Goal: Transaction & Acquisition: Purchase product/service

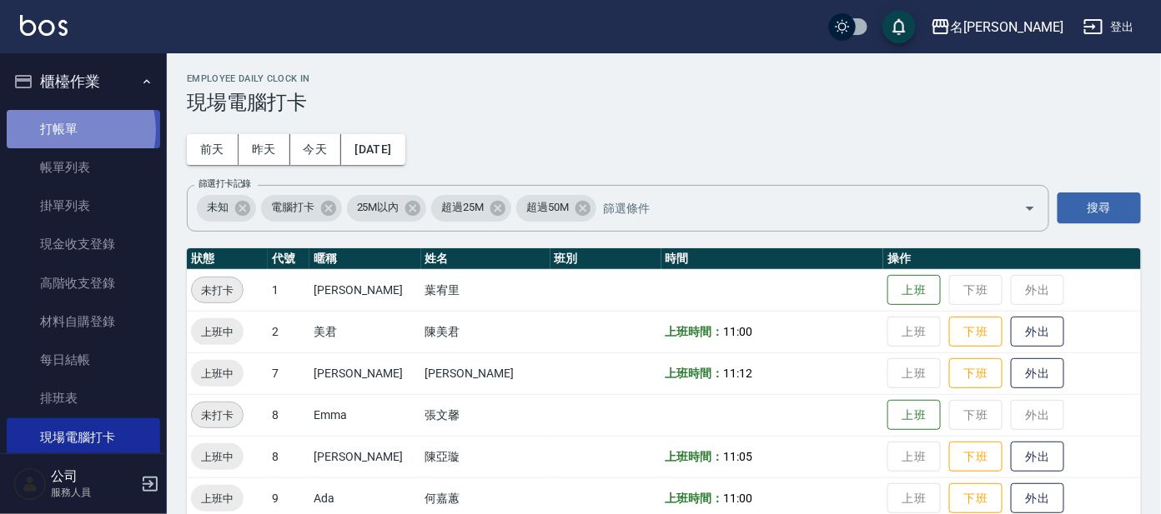
click at [67, 130] on link "打帳單" at bounding box center [83, 129] width 153 height 38
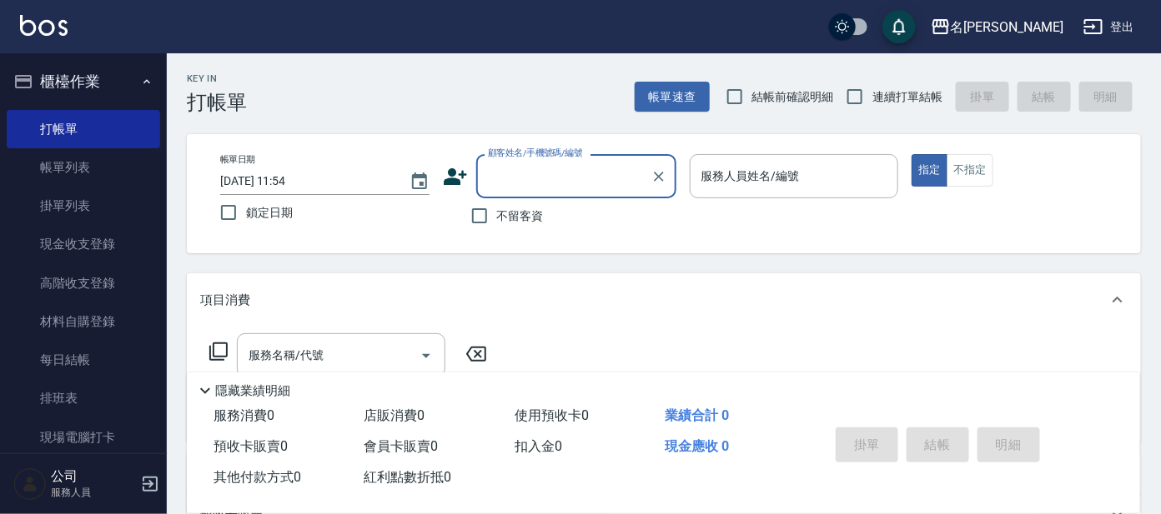
click at [573, 177] on input "顧客姓名/手機號碼/編號" at bounding box center [564, 176] width 160 height 29
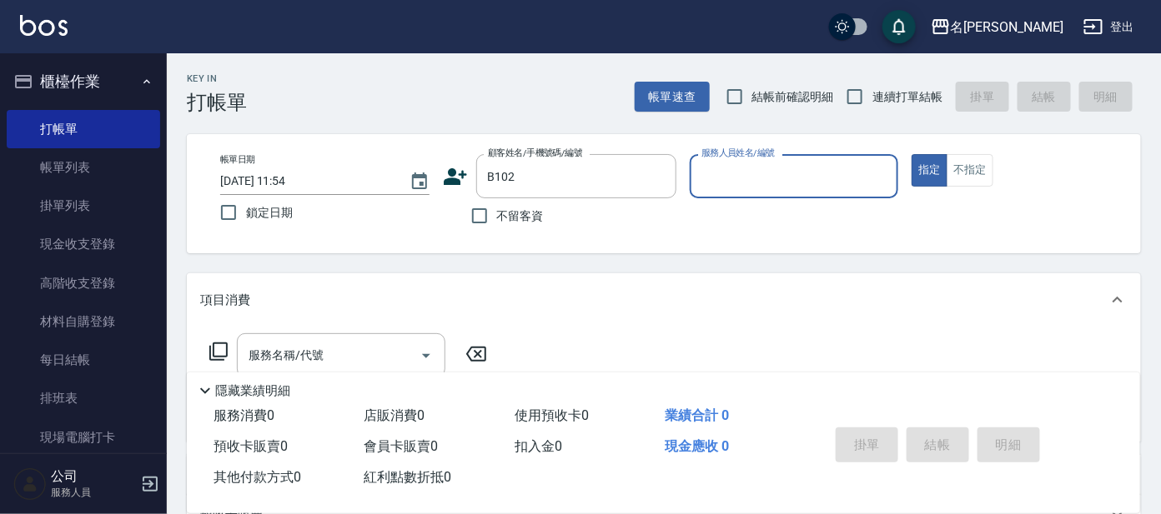
type input "[PERSON_NAME]/0910513352/B102"
type input "美君-2"
click at [374, 366] on input "服務名稱/代號" at bounding box center [328, 355] width 168 height 29
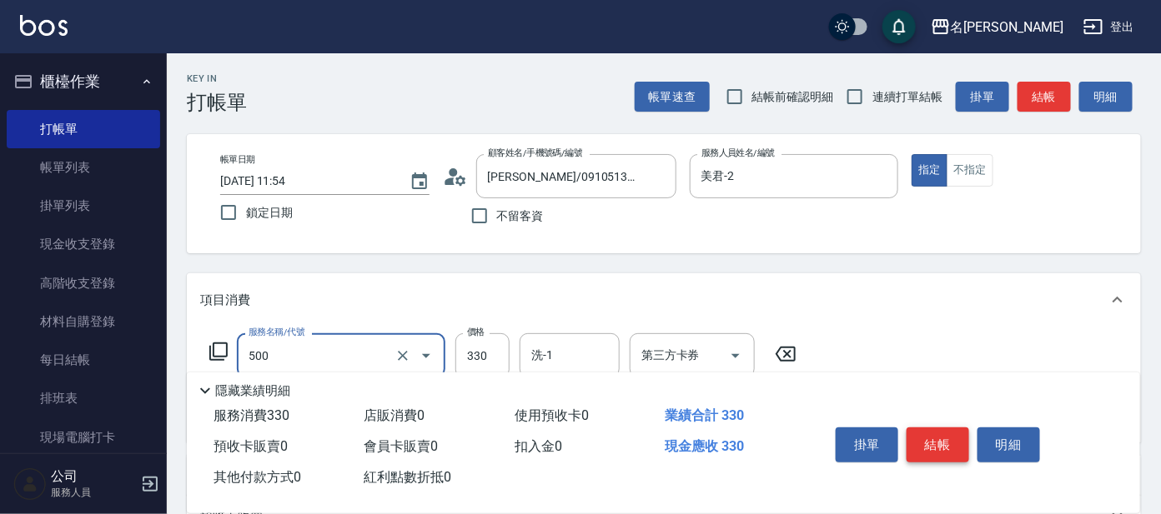
type input "高階洗髮(500)"
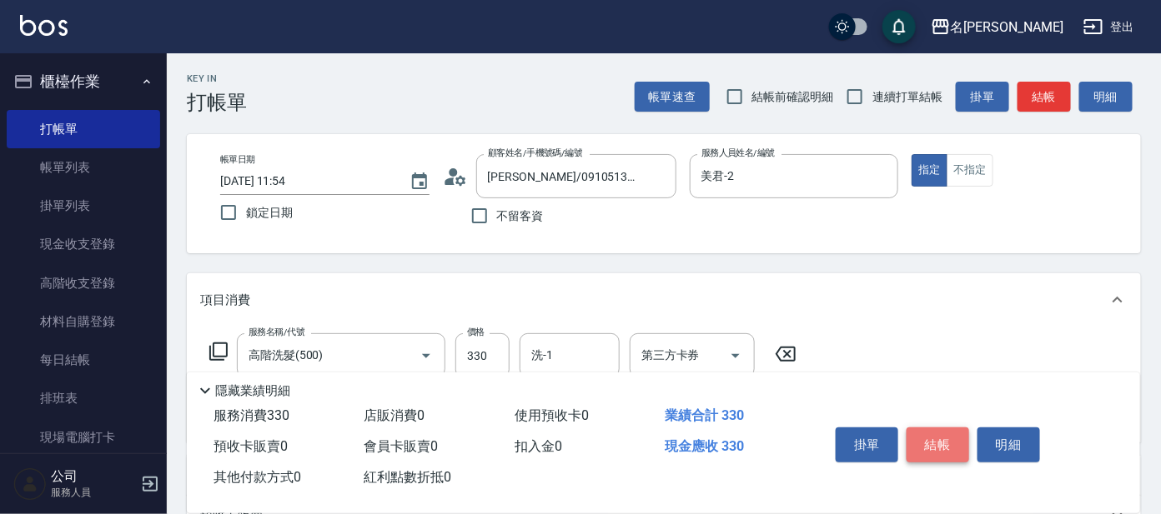
click at [945, 451] on button "結帳" at bounding box center [937, 445] width 63 height 35
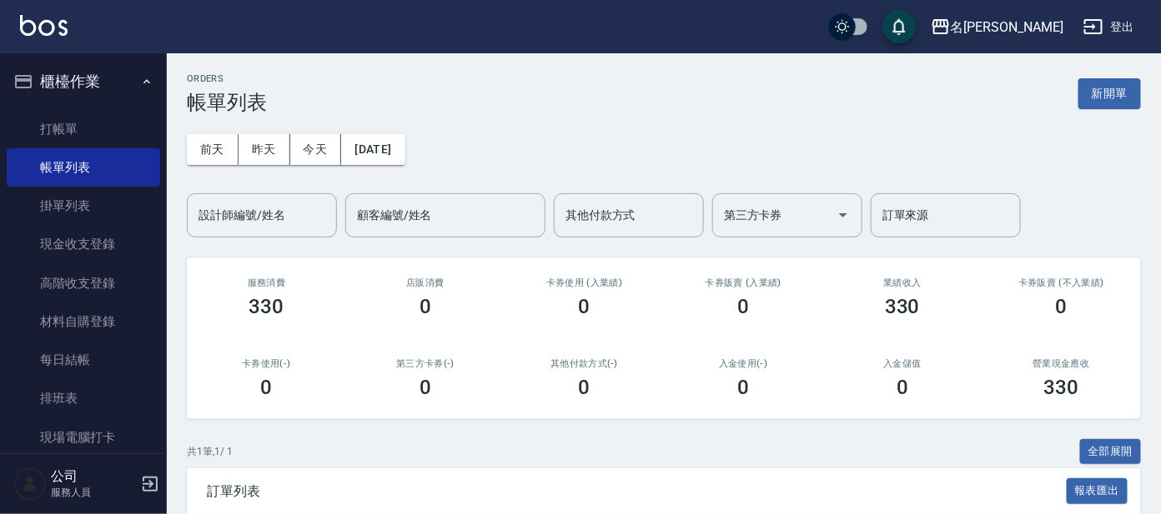
click at [140, 77] on icon "button" at bounding box center [146, 81] width 13 height 13
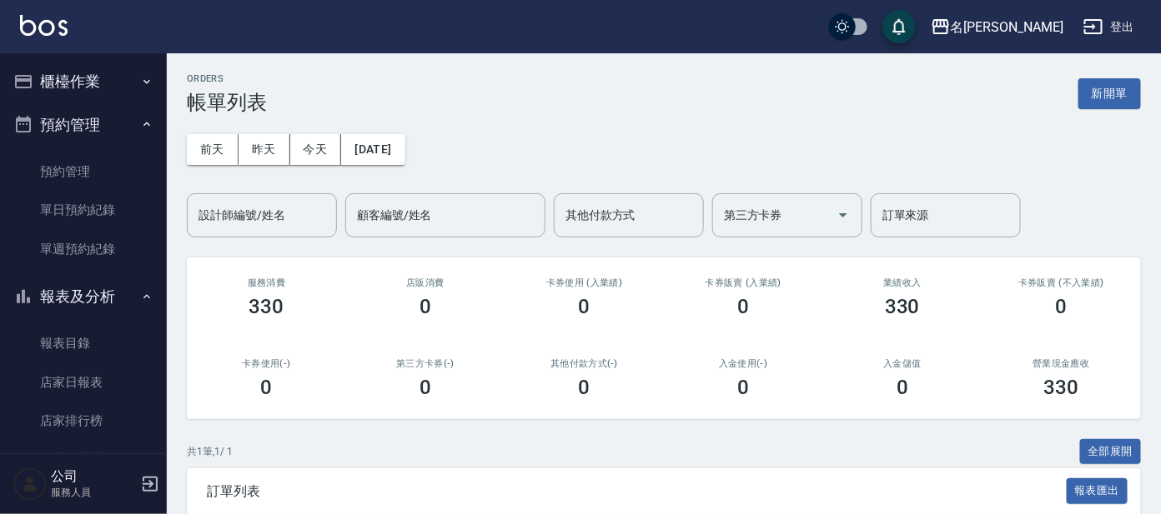
click at [67, 80] on button "櫃檯作業" at bounding box center [83, 81] width 153 height 43
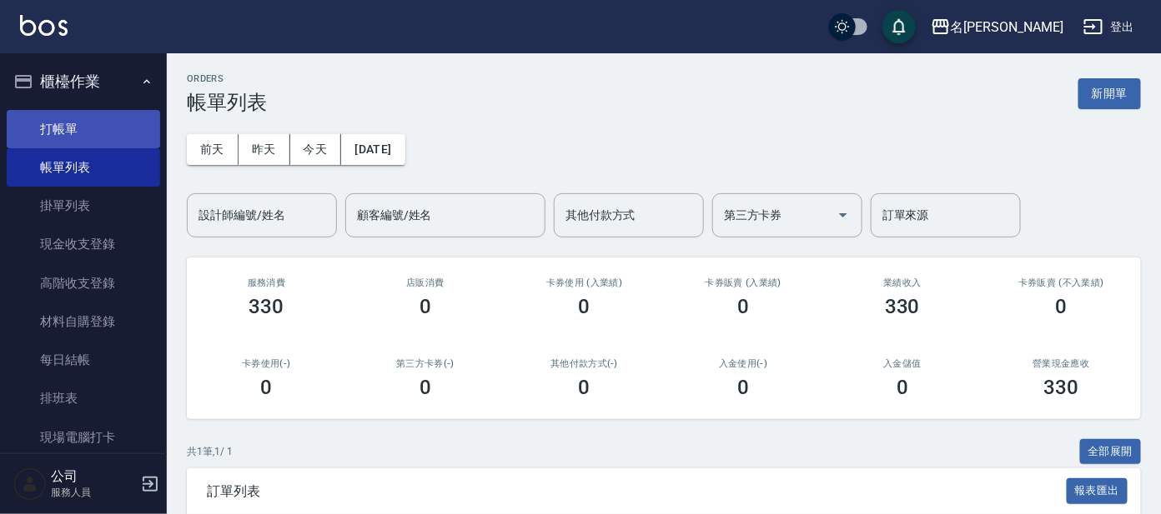
click at [78, 128] on link "打帳單" at bounding box center [83, 129] width 153 height 38
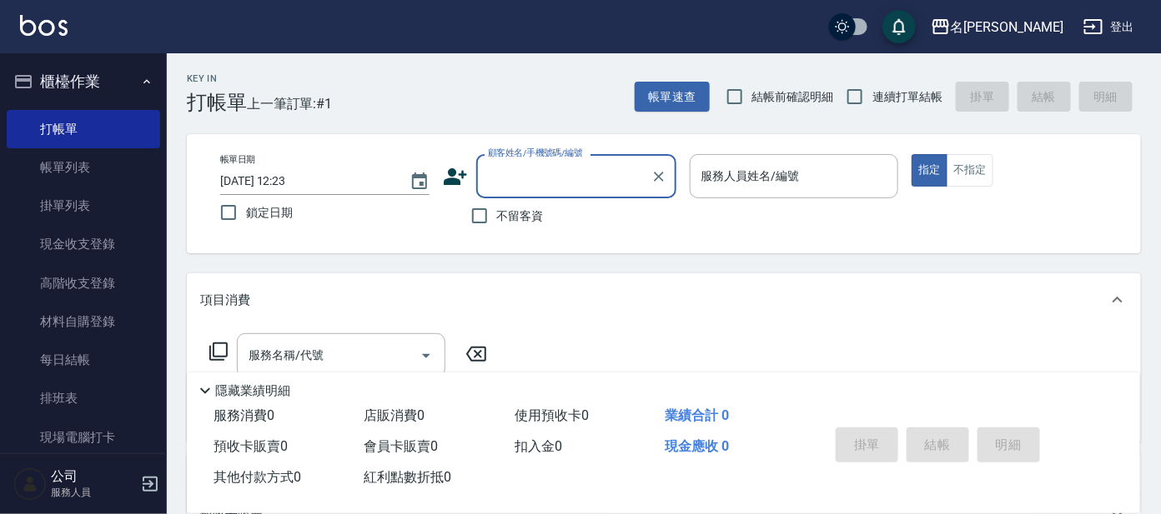
click at [494, 192] on div "顧客姓名/手機號碼/編號" at bounding box center [576, 176] width 200 height 44
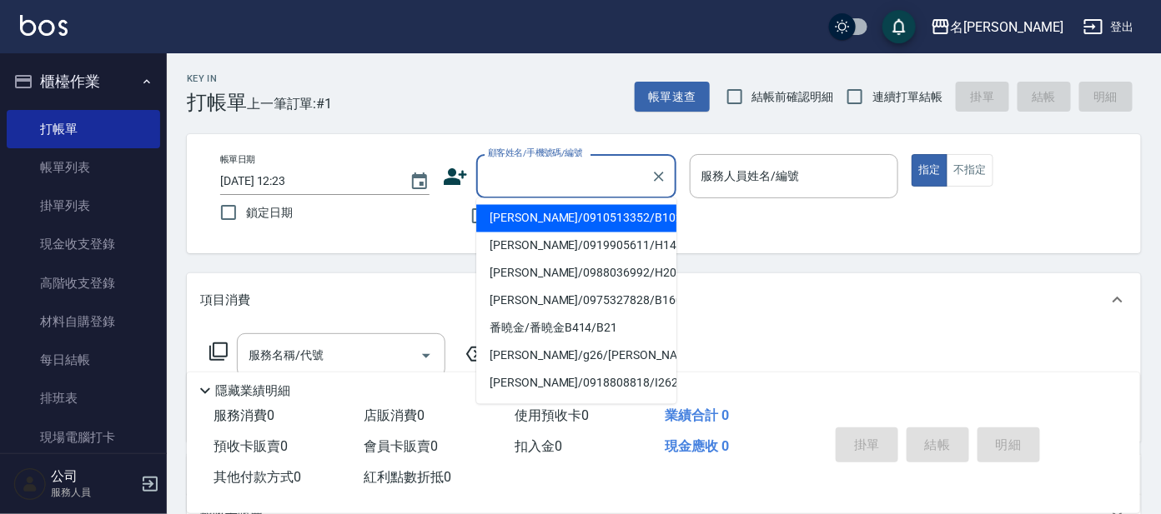
type input "ㄛ"
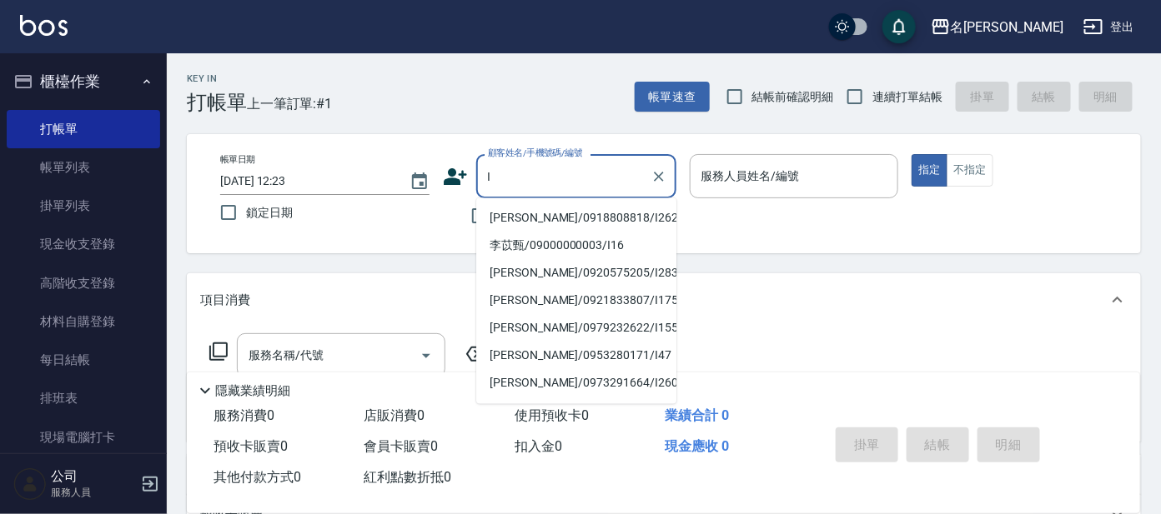
click at [539, 179] on input "I" at bounding box center [564, 176] width 160 height 29
click at [545, 223] on li "[PERSON_NAME]/0939176696/I7" at bounding box center [576, 219] width 200 height 28
type input "[PERSON_NAME]/0939176696/I7"
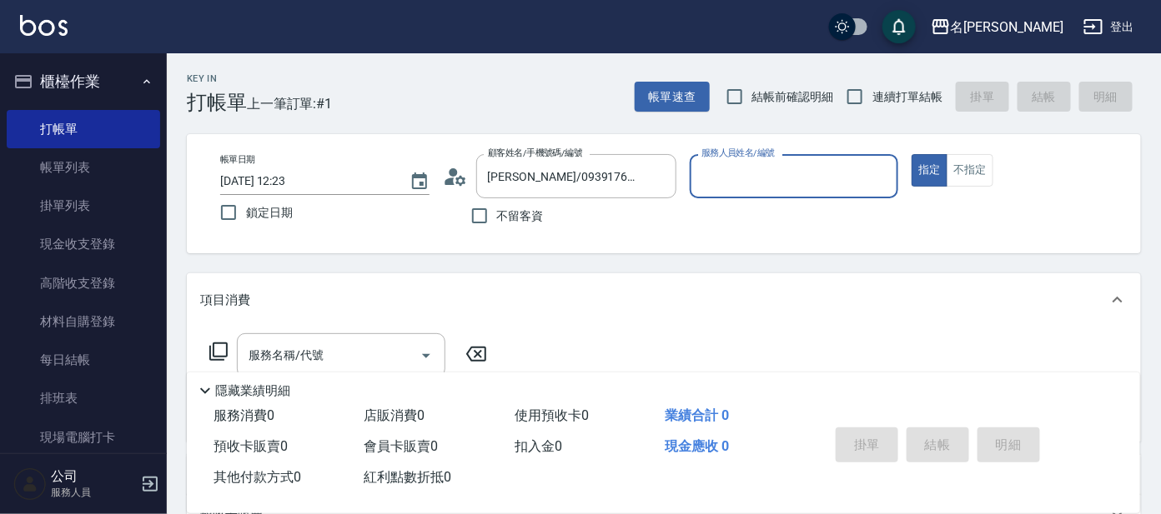
type input "Ada-9"
click at [222, 351] on icon at bounding box center [218, 352] width 20 height 20
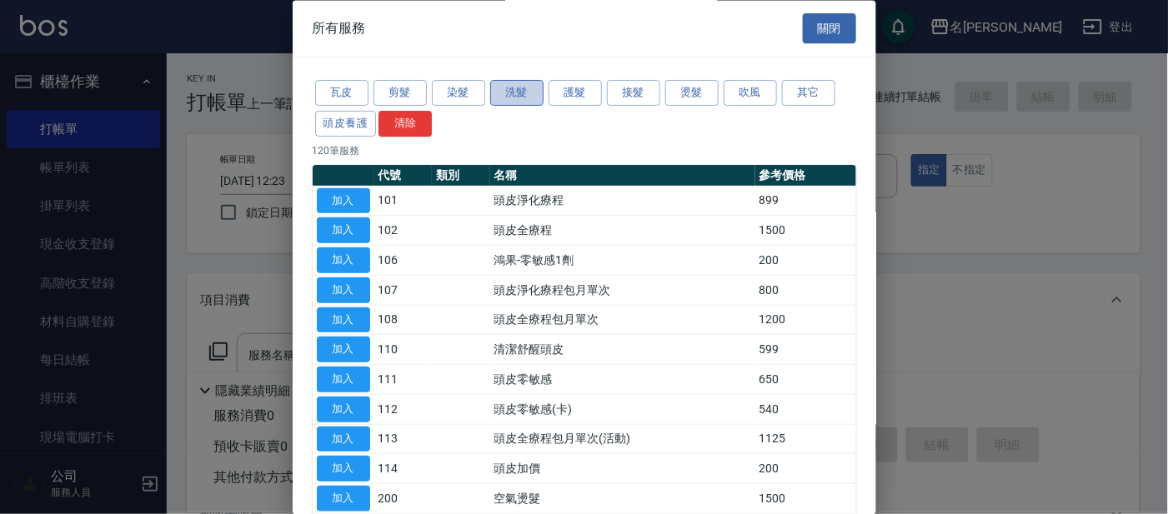
click at [504, 97] on button "洗髮" at bounding box center [516, 94] width 53 height 26
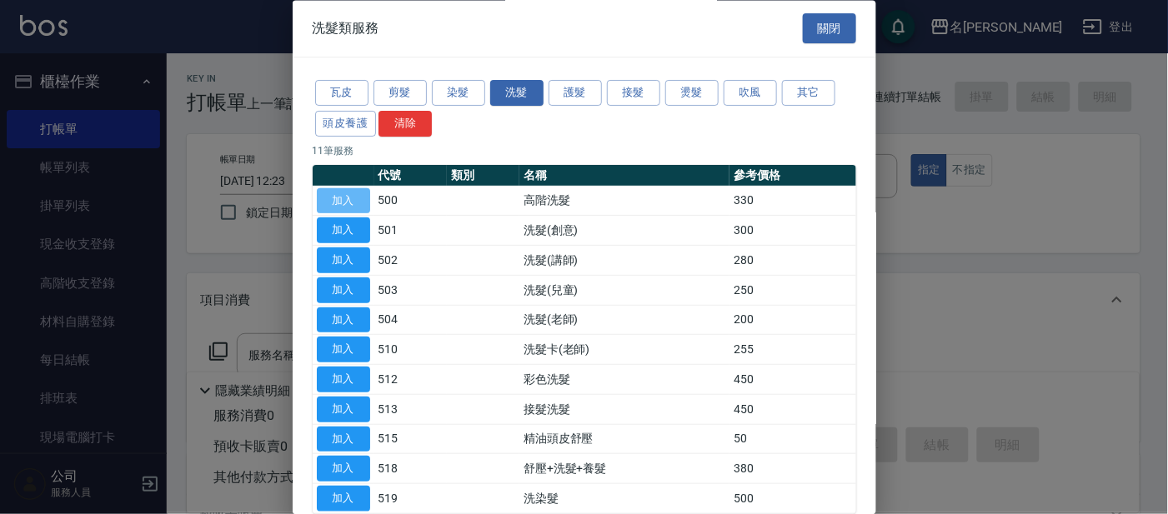
click at [356, 198] on button "加入" at bounding box center [343, 201] width 53 height 26
type input "高階洗髮(500)"
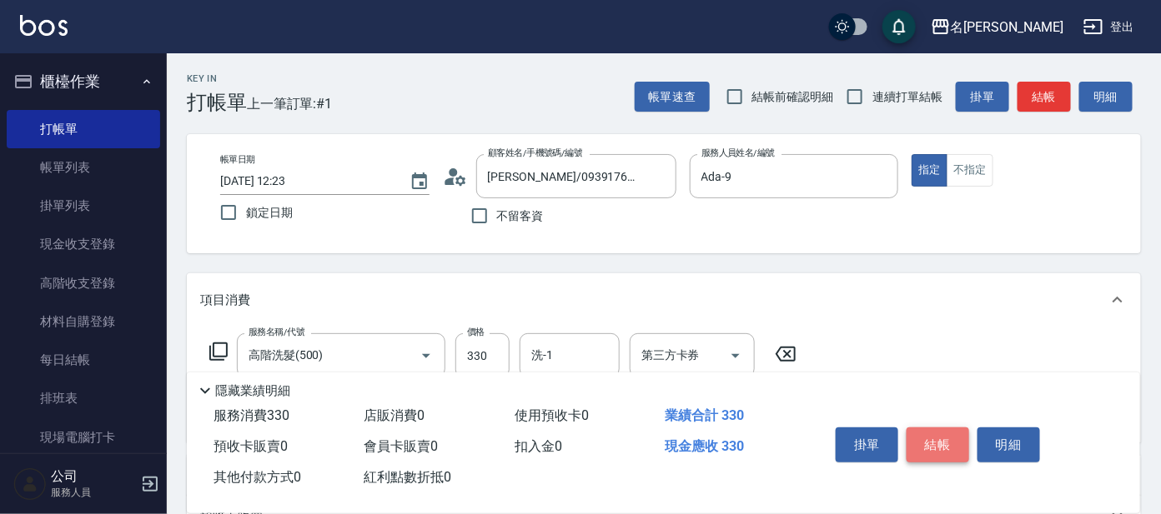
click at [930, 450] on button "結帳" at bounding box center [937, 445] width 63 height 35
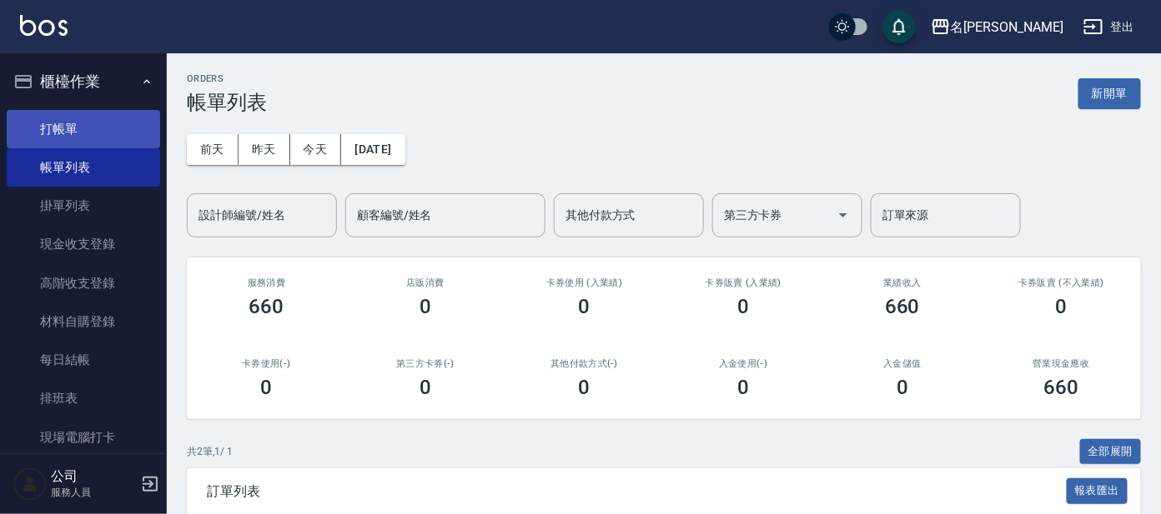
click at [72, 127] on link "打帳單" at bounding box center [83, 129] width 153 height 38
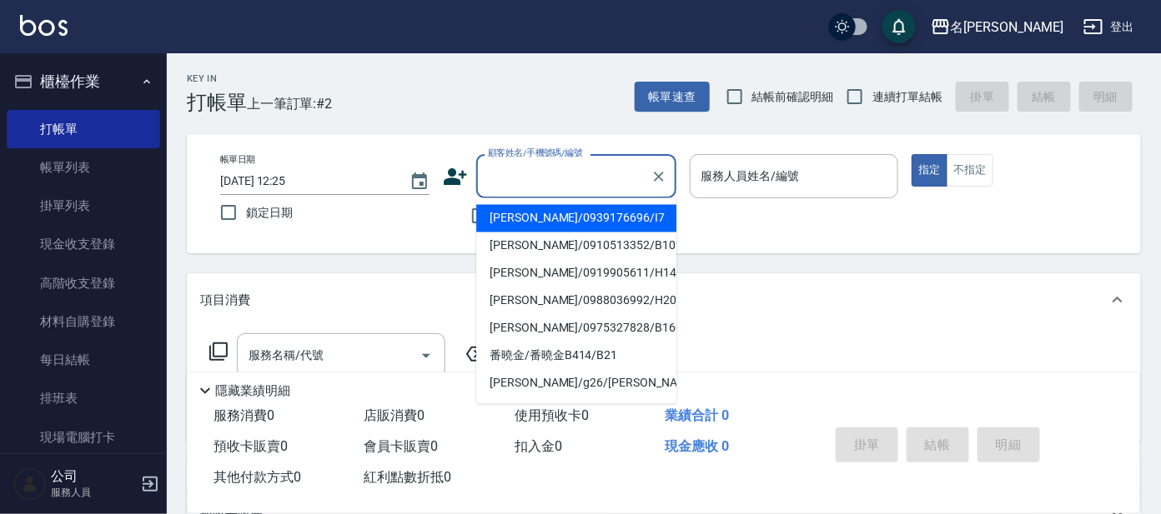
click at [514, 163] on input "顧客姓名/手機號碼/編號" at bounding box center [564, 176] width 160 height 29
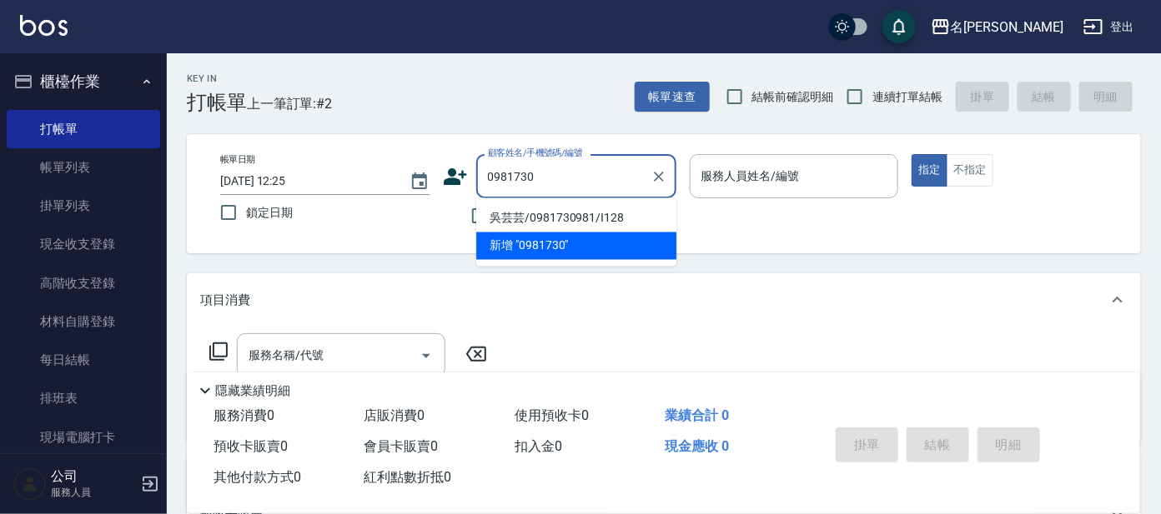
click at [519, 219] on li "吳芸芸/0981730981/I128" at bounding box center [576, 219] width 200 height 28
type input "吳芸芸/0981730981/I128"
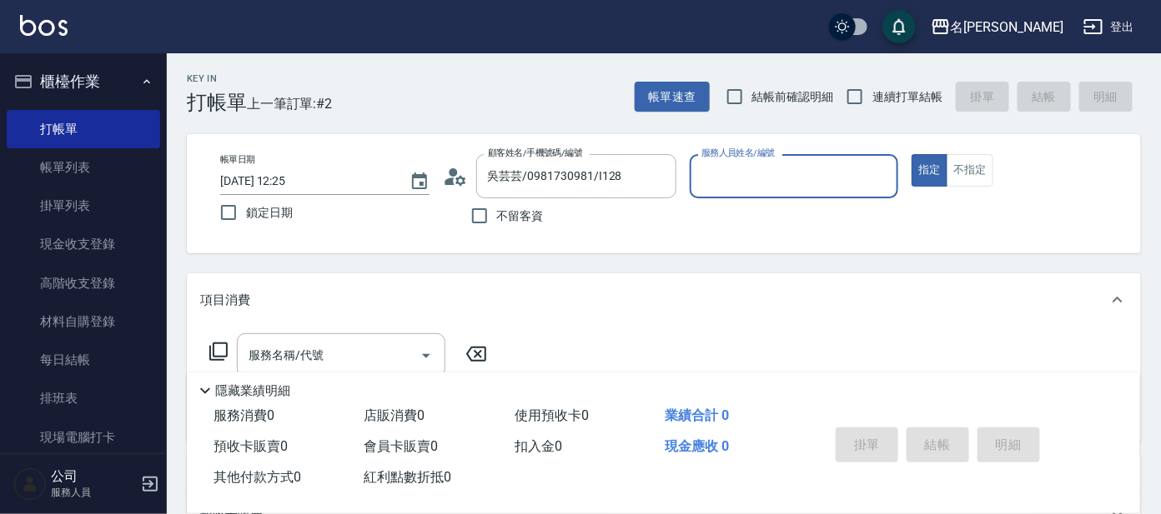
type input "Ada-9"
click at [462, 178] on icon at bounding box center [460, 180] width 10 height 10
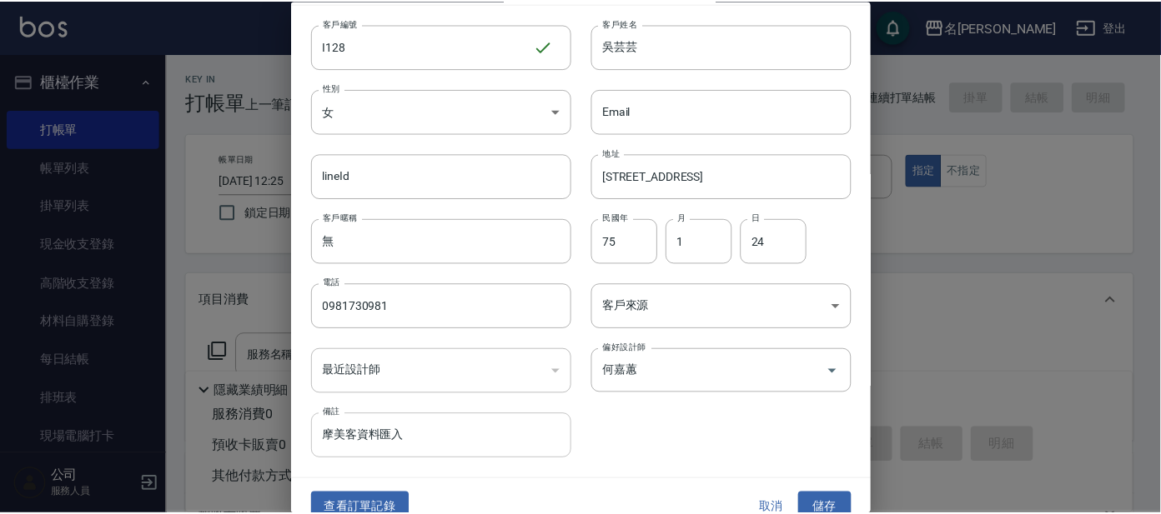
scroll to position [63, 0]
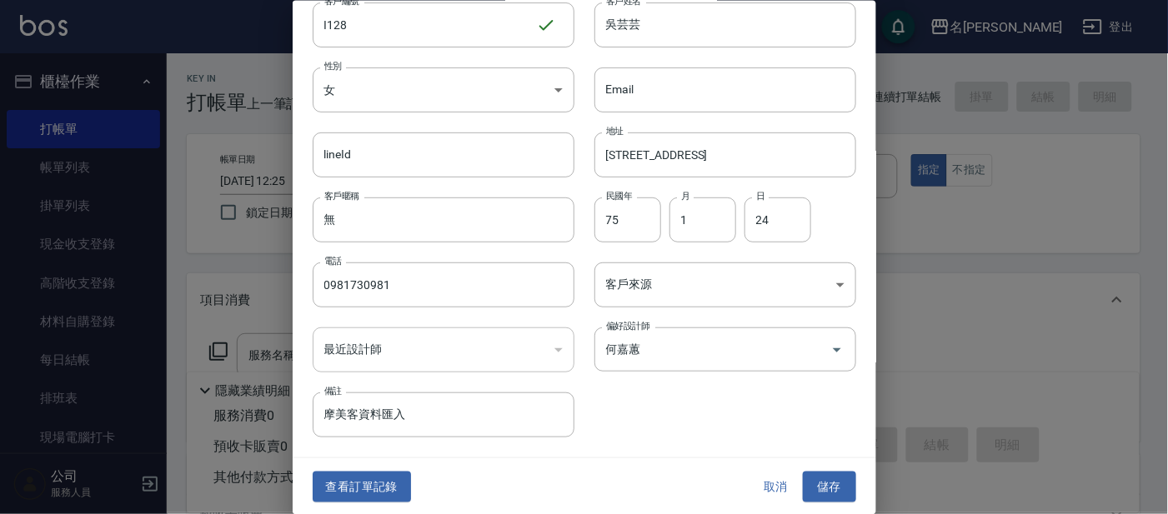
click at [374, 493] on button "查看訂單記錄" at bounding box center [362, 487] width 98 height 31
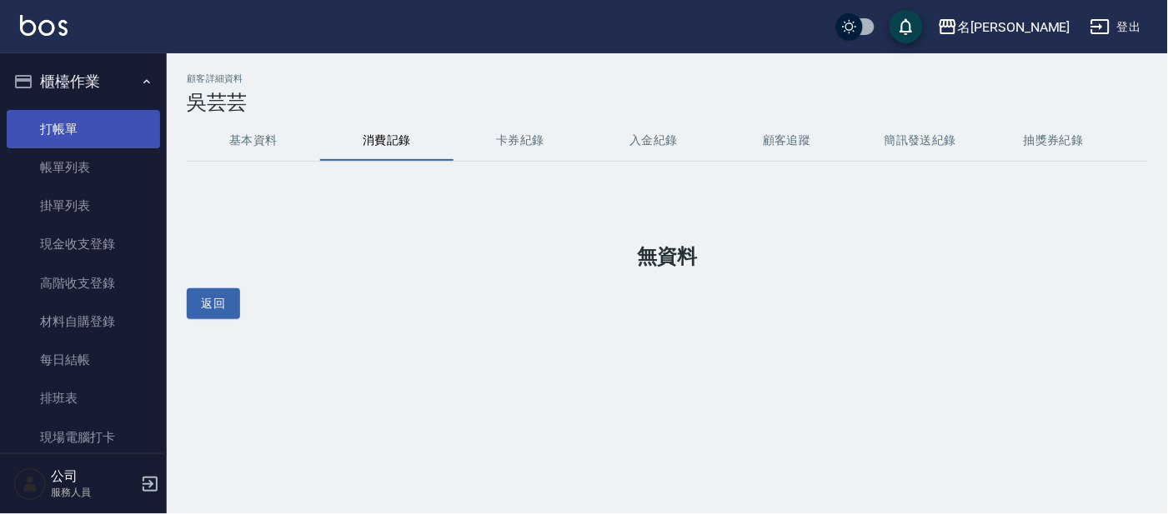
click at [55, 133] on link "打帳單" at bounding box center [83, 129] width 153 height 38
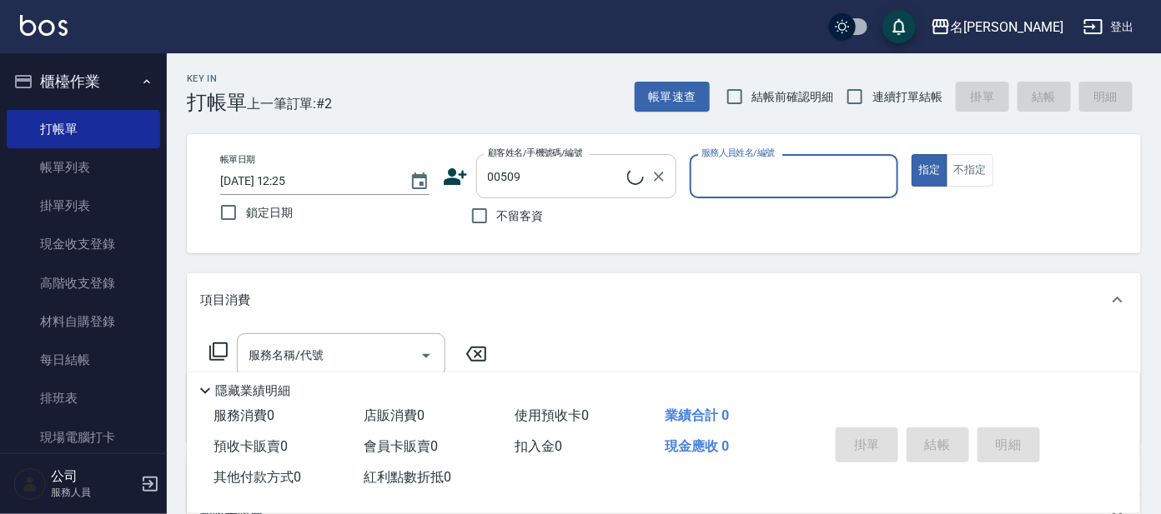
type input "[PERSON_NAME]/0952718614/00509"
type input "美君-2"
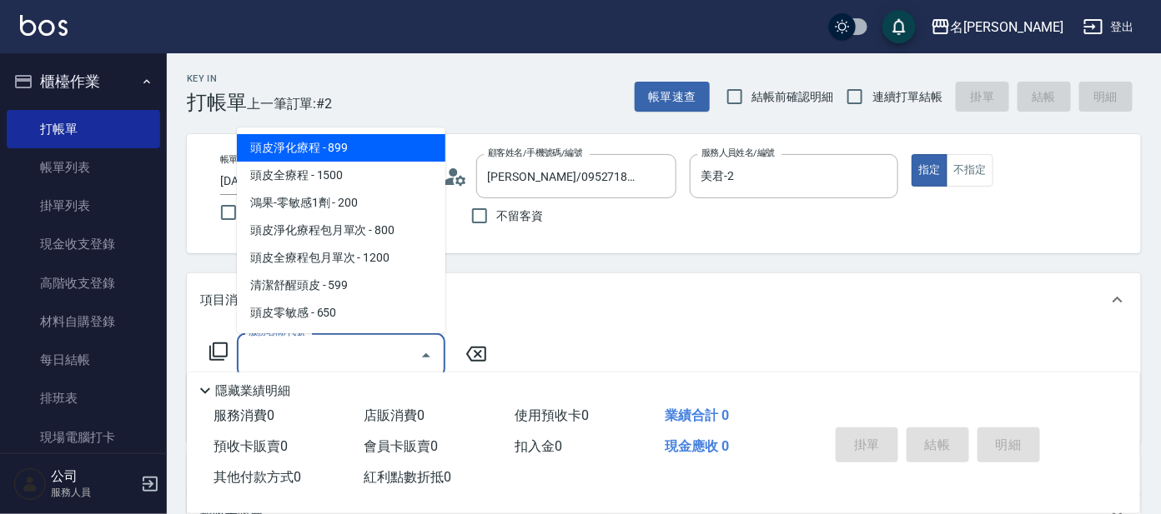
click at [379, 363] on input "服務名稱/代號" at bounding box center [328, 355] width 168 height 29
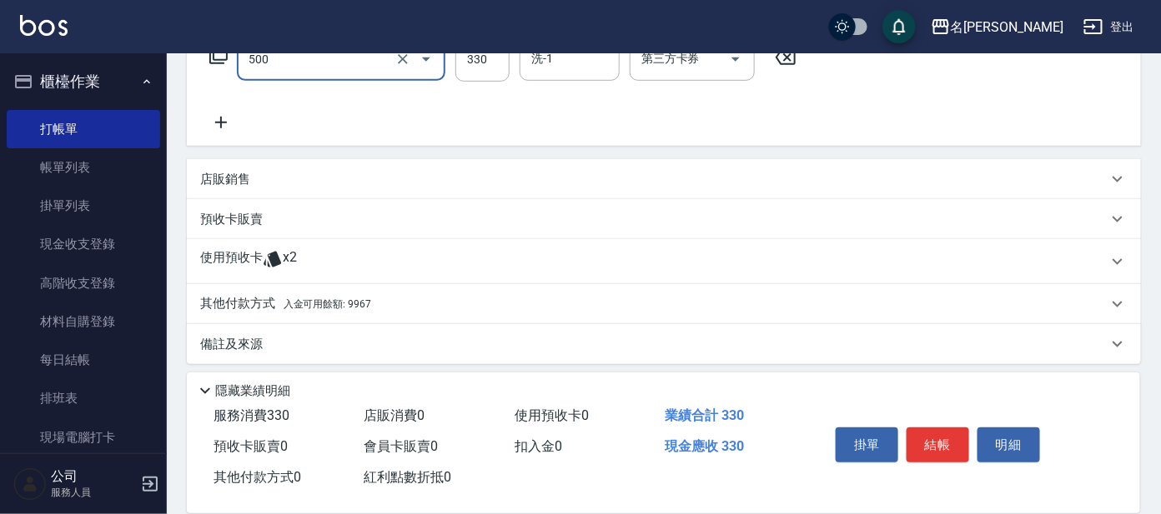
scroll to position [302, 0]
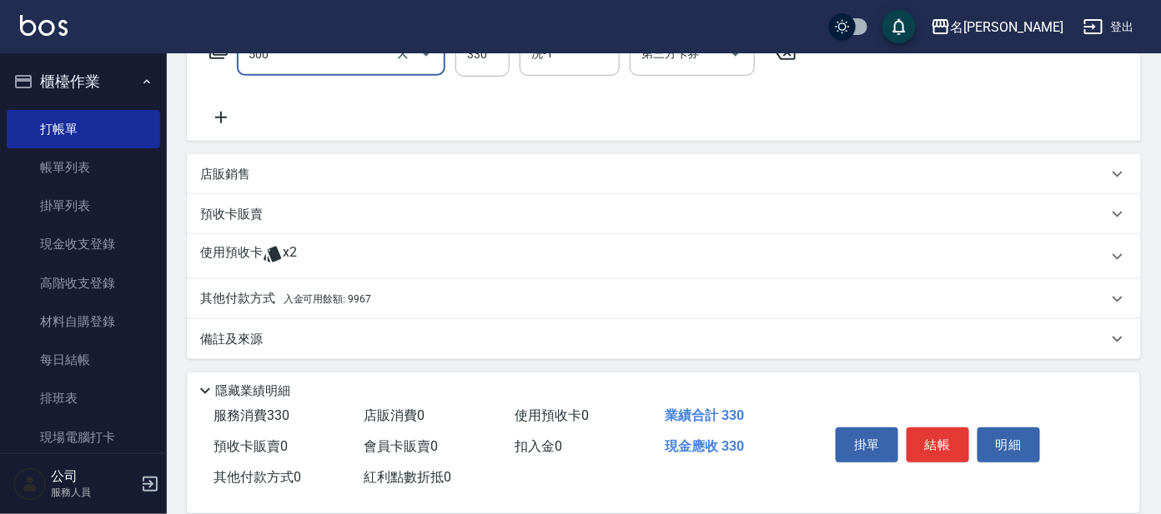
type input "高階洗髮(500)"
click at [325, 298] on span "入金可用餘額: 9967" at bounding box center [327, 299] width 88 height 12
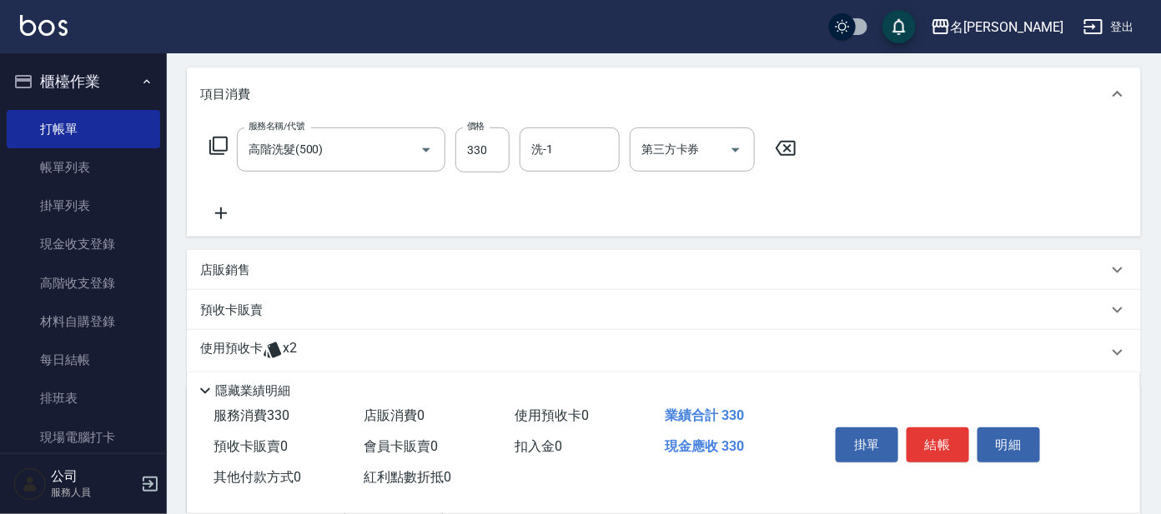
scroll to position [499, 0]
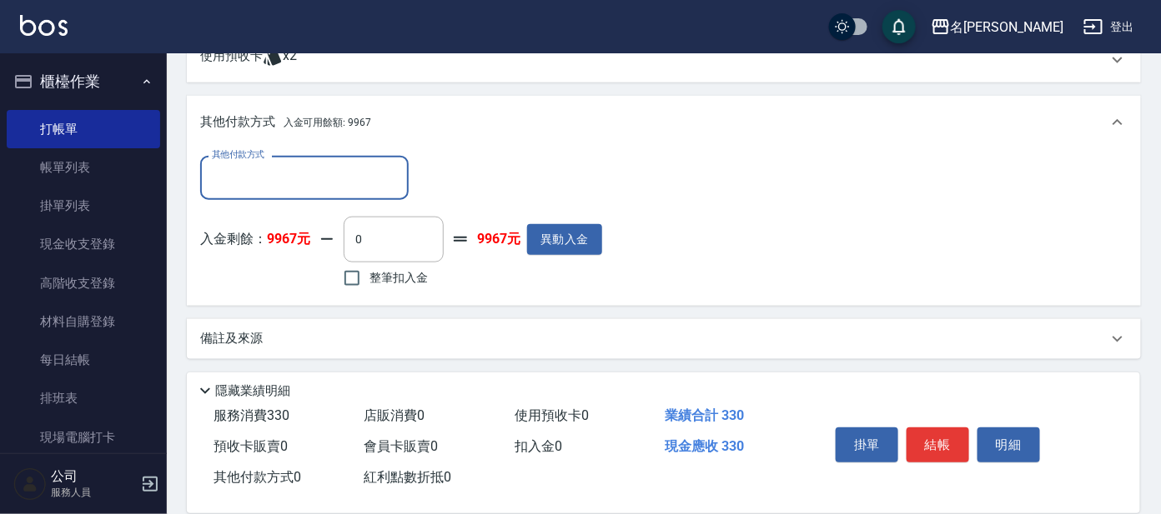
click at [394, 269] on span "整筆扣入金" at bounding box center [398, 278] width 58 height 18
click at [369, 268] on input "整筆扣入金" at bounding box center [351, 278] width 35 height 35
checkbox input "true"
type input "330"
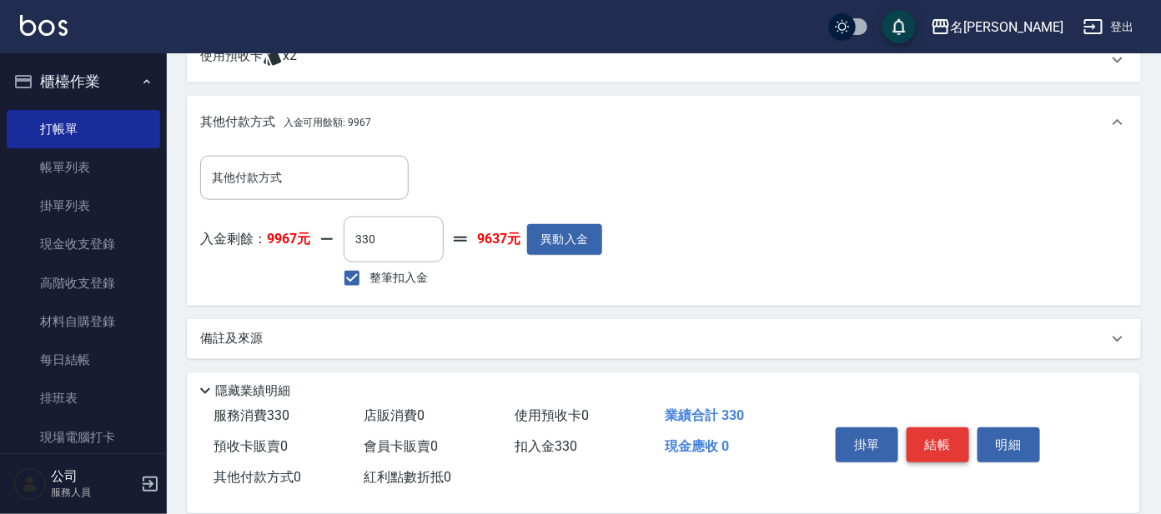
click at [925, 433] on button "結帳" at bounding box center [937, 445] width 63 height 35
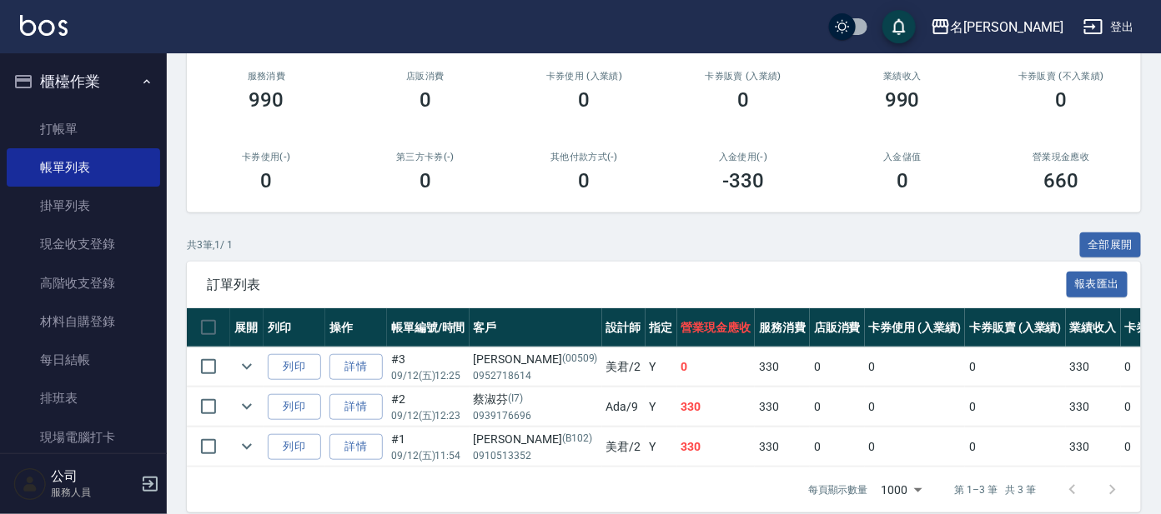
scroll to position [240, 0]
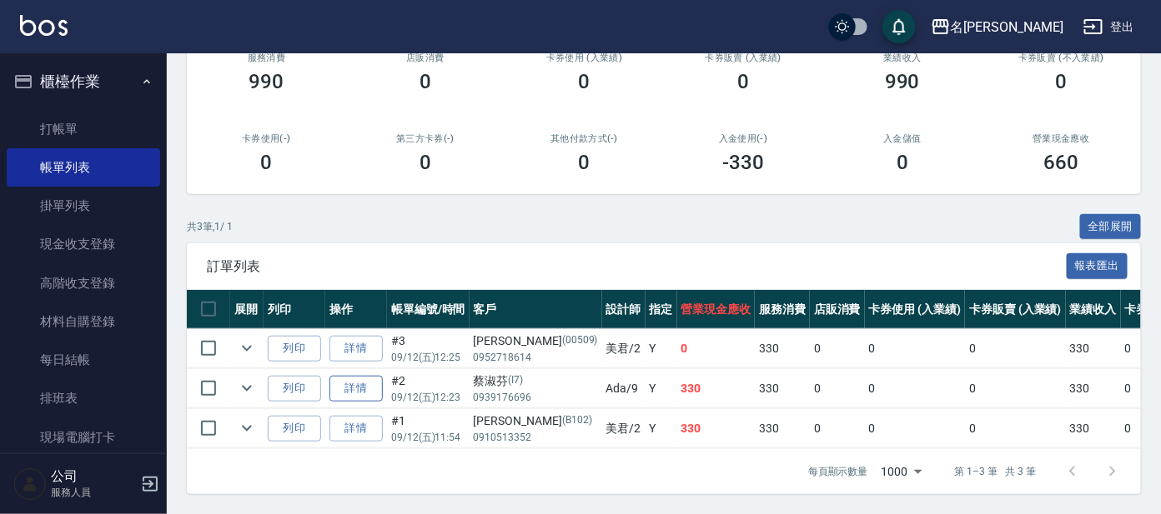
click at [354, 379] on link "詳情" at bounding box center [355, 389] width 53 height 26
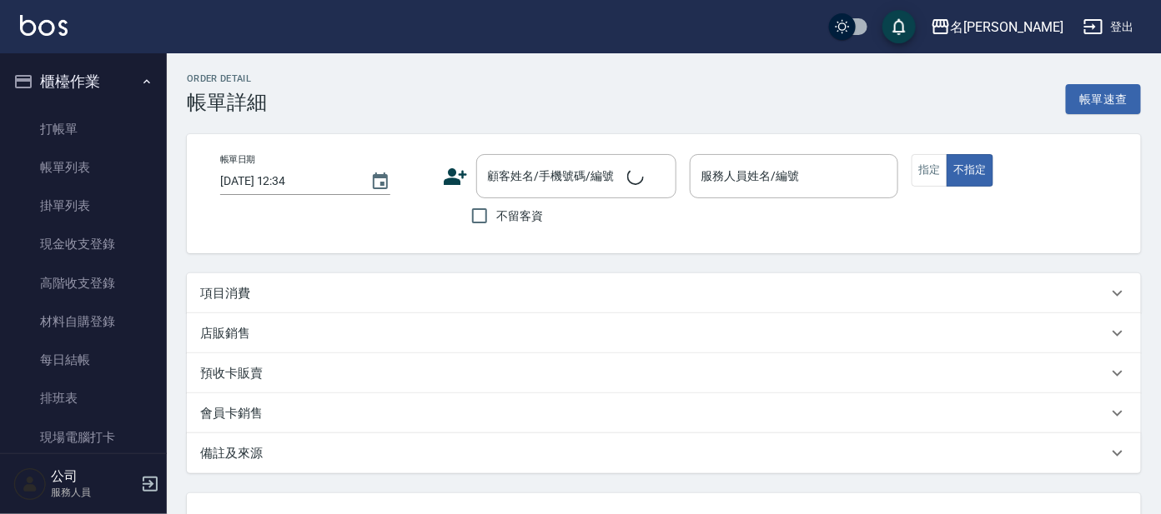
type input "[DATE] 12:23"
type input "Ada-9"
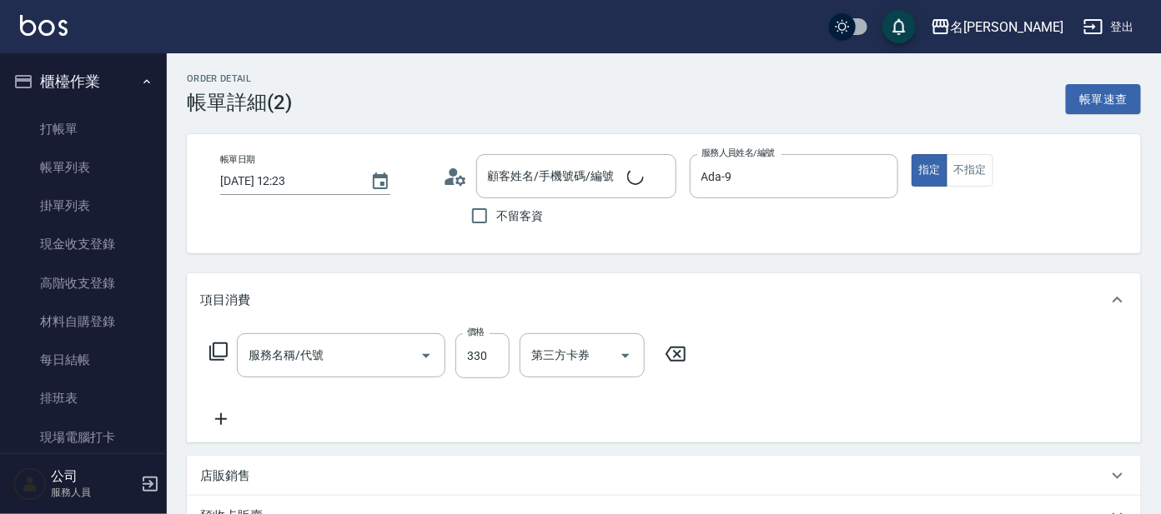
type input "[PERSON_NAME]/0939176696/I7"
type input "高階洗髮(500)"
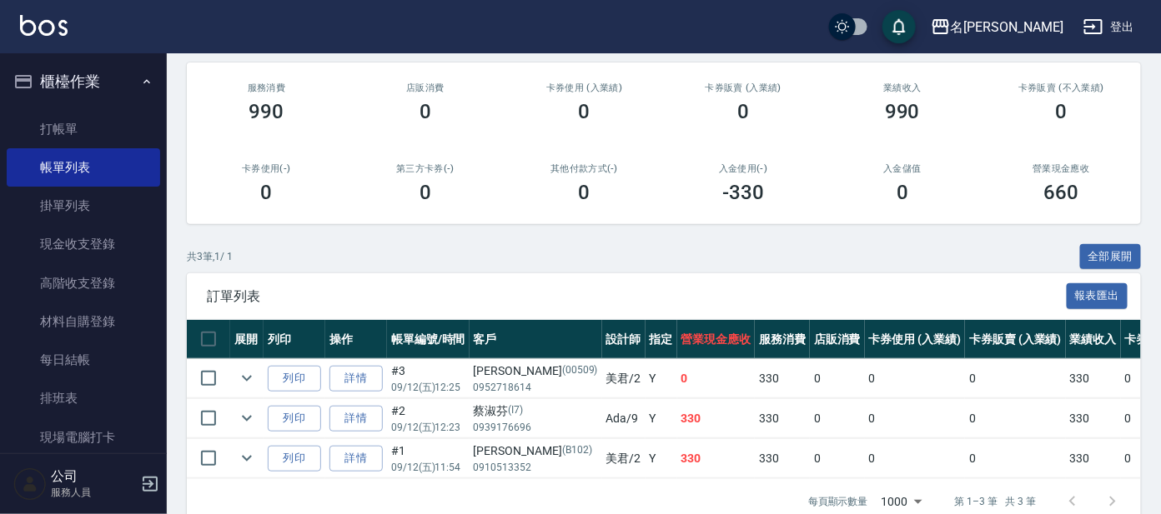
scroll to position [208, 0]
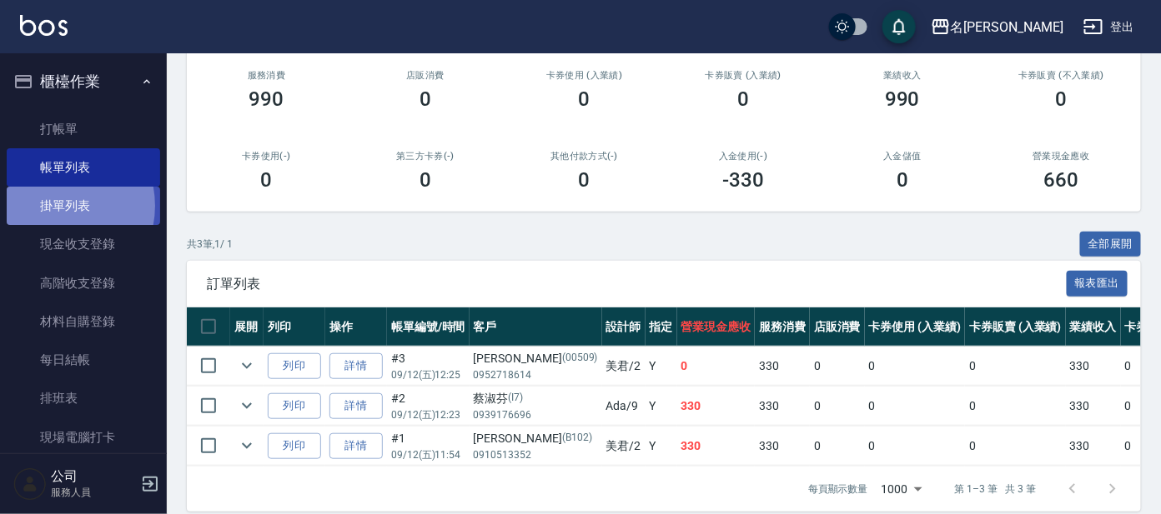
click at [53, 206] on link "掛單列表" at bounding box center [83, 206] width 153 height 38
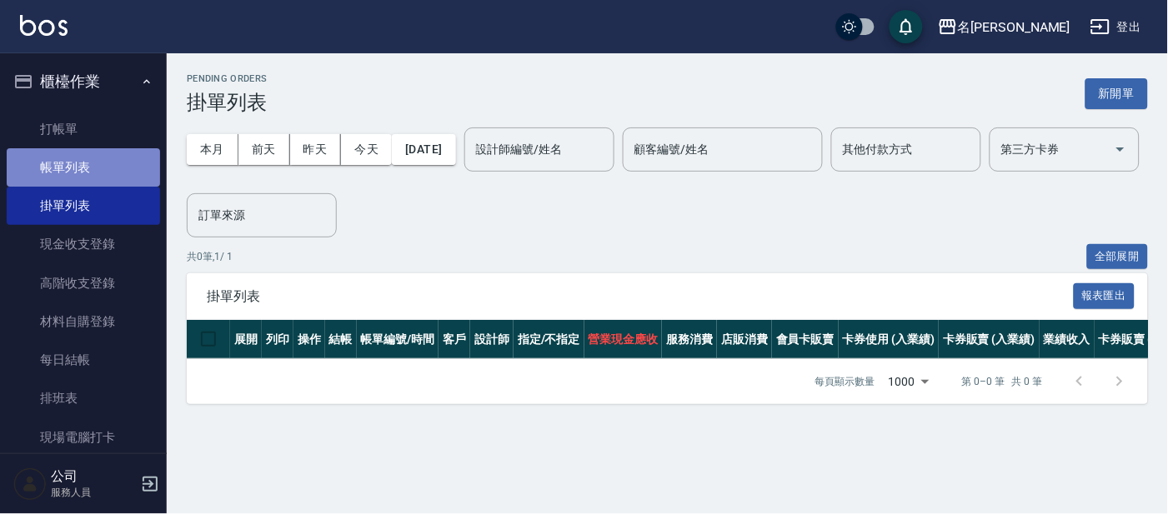
click at [121, 173] on link "帳單列表" at bounding box center [83, 167] width 153 height 38
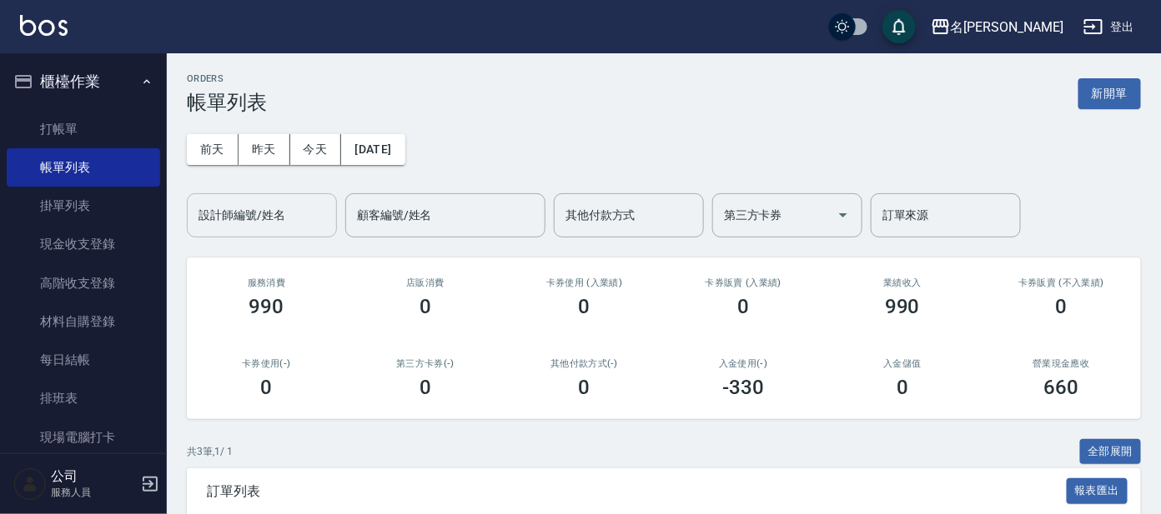
click at [294, 212] on input "設計師編號/姓名" at bounding box center [261, 215] width 135 height 29
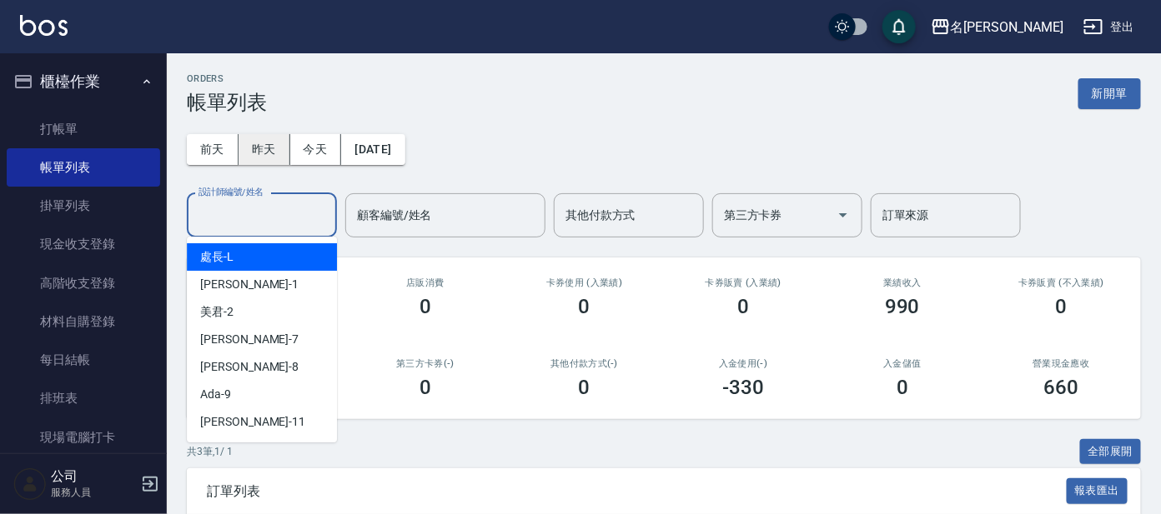
click at [272, 147] on button "昨天" at bounding box center [264, 149] width 52 height 31
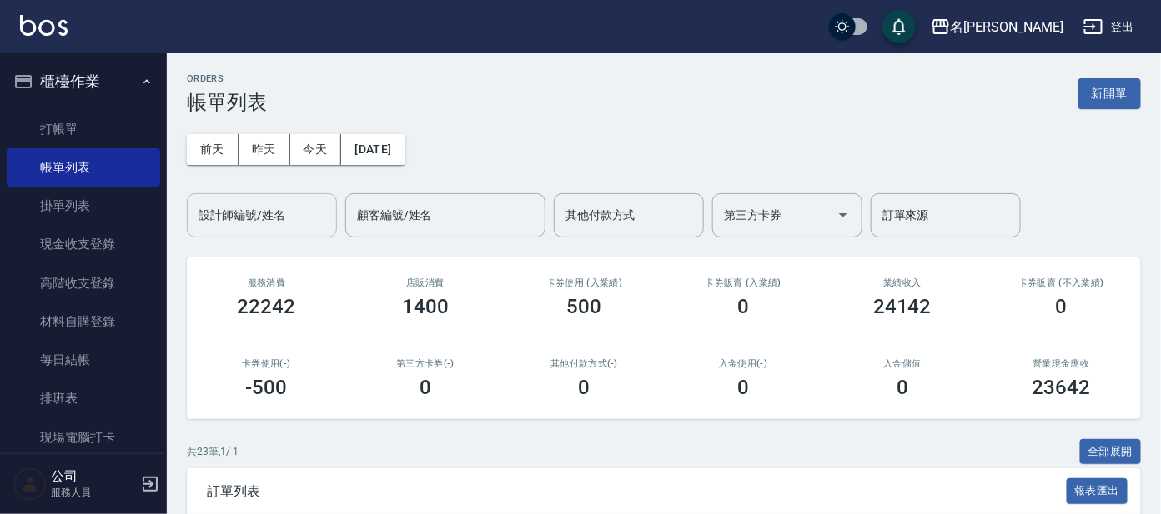
click at [286, 232] on div "設計師編號/姓名" at bounding box center [262, 215] width 150 height 44
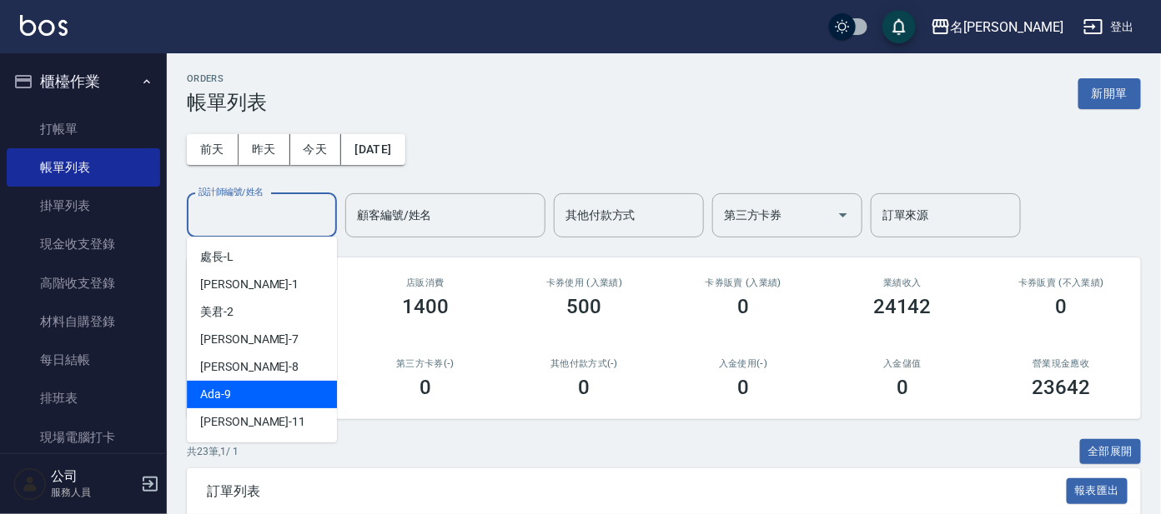
click at [297, 395] on div "Ada -9" at bounding box center [262, 395] width 150 height 28
type input "Ada-9"
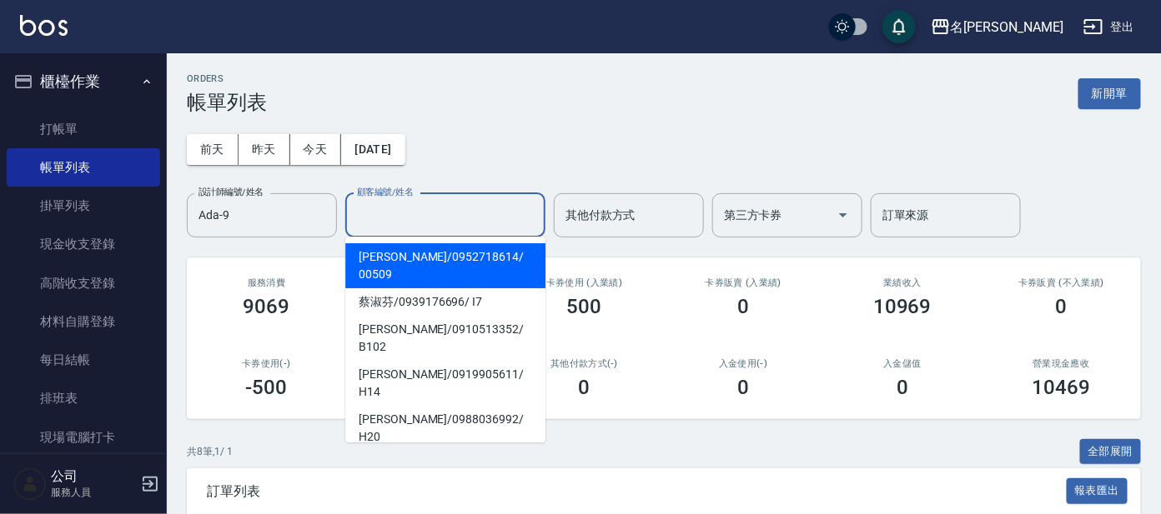
click at [371, 221] on input "顧客編號/姓名" at bounding box center [445, 215] width 185 height 29
click at [378, 150] on button "[DATE]" at bounding box center [372, 149] width 63 height 31
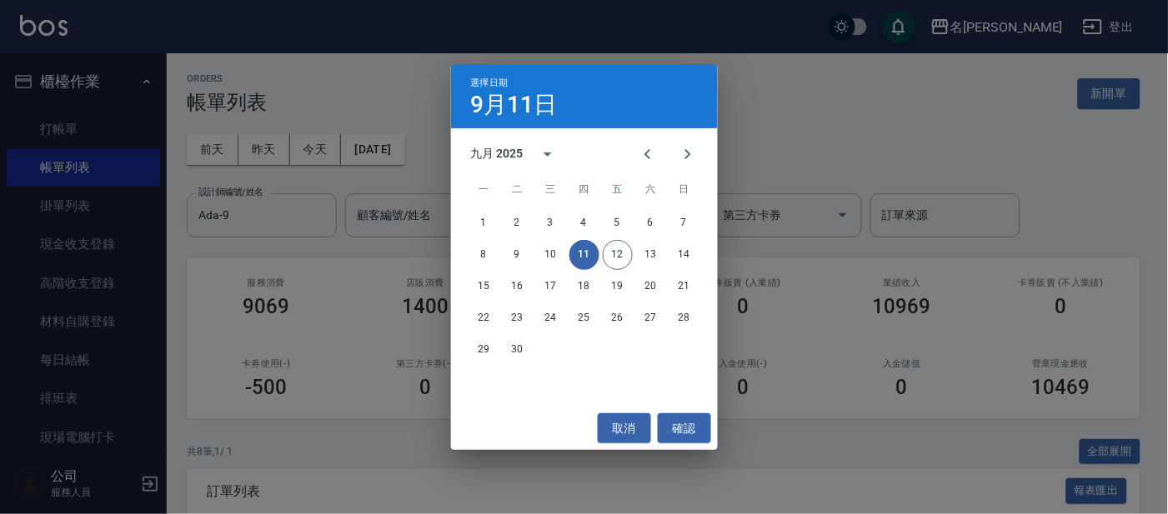
click at [850, 201] on div "選擇日期 [DATE] 九月 2025 一 二 三 四 五 六 日 1 2 3 4 5 6 7 8 9 10 11 12 13 14 15 16 17 18 …" at bounding box center [584, 257] width 1168 height 514
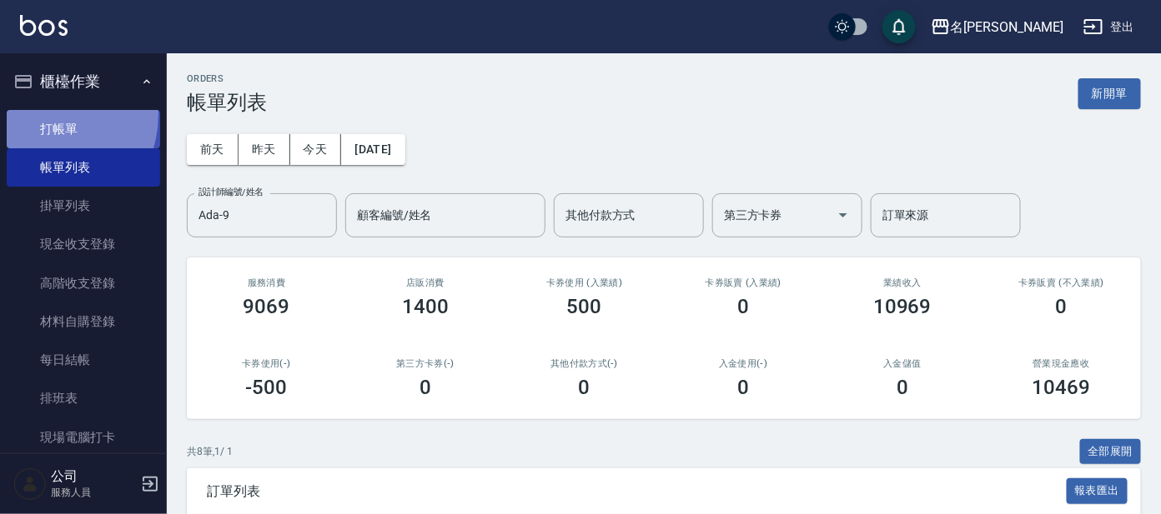
click at [43, 114] on link "打帳單" at bounding box center [83, 129] width 153 height 38
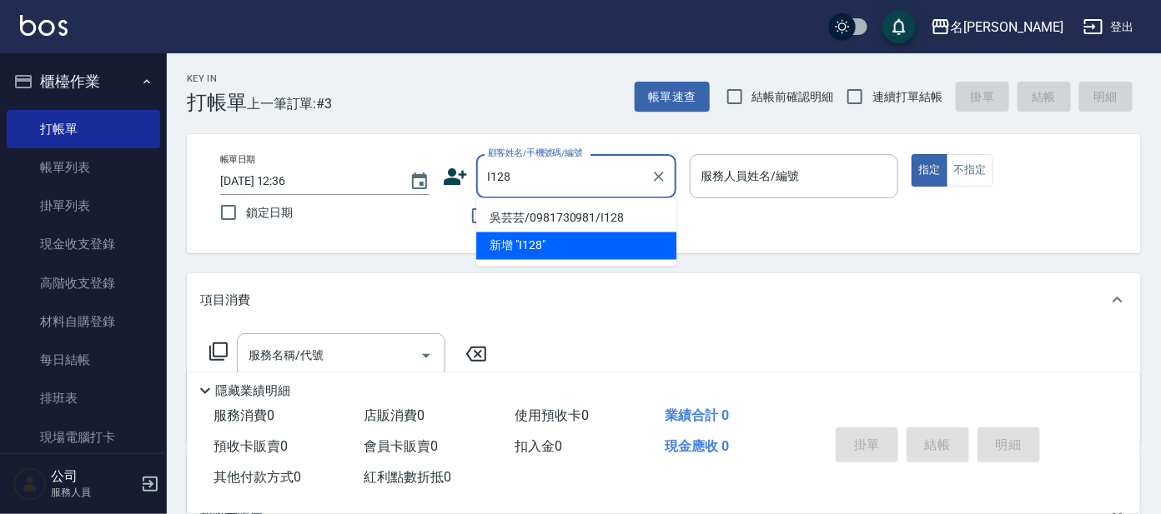
click at [559, 213] on li "吳芸芸/0981730981/I128" at bounding box center [576, 219] width 200 height 28
type input "吳芸芸/0981730981/I128"
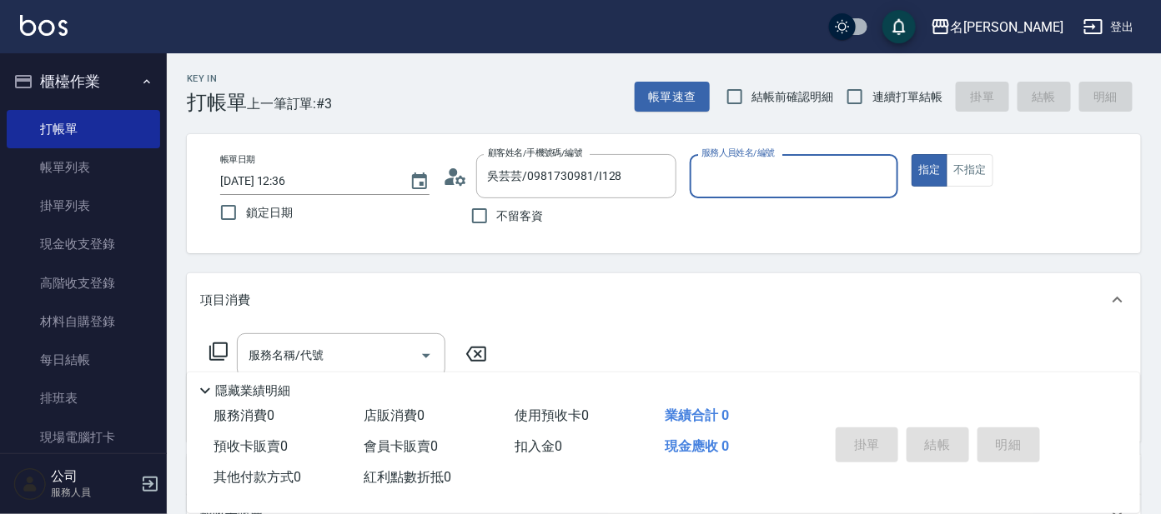
type input "Ada-9"
drag, startPoint x: 337, startPoint y: 343, endPoint x: 359, endPoint y: 345, distance: 22.7
click at [357, 344] on input "服務名稱/代號" at bounding box center [328, 355] width 168 height 29
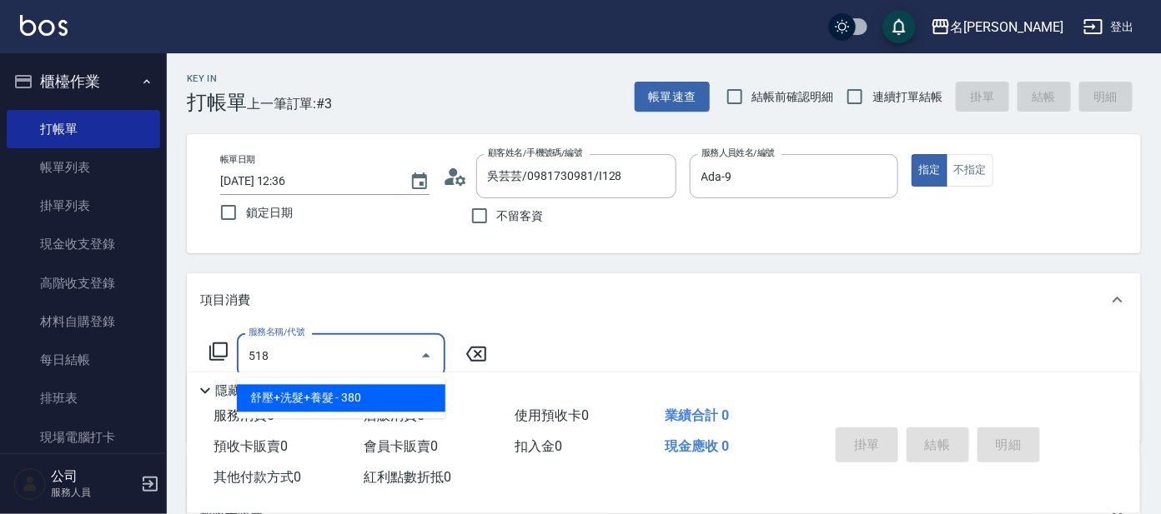
click at [401, 392] on span "舒壓+洗髮+養髮 - 380" at bounding box center [341, 399] width 208 height 28
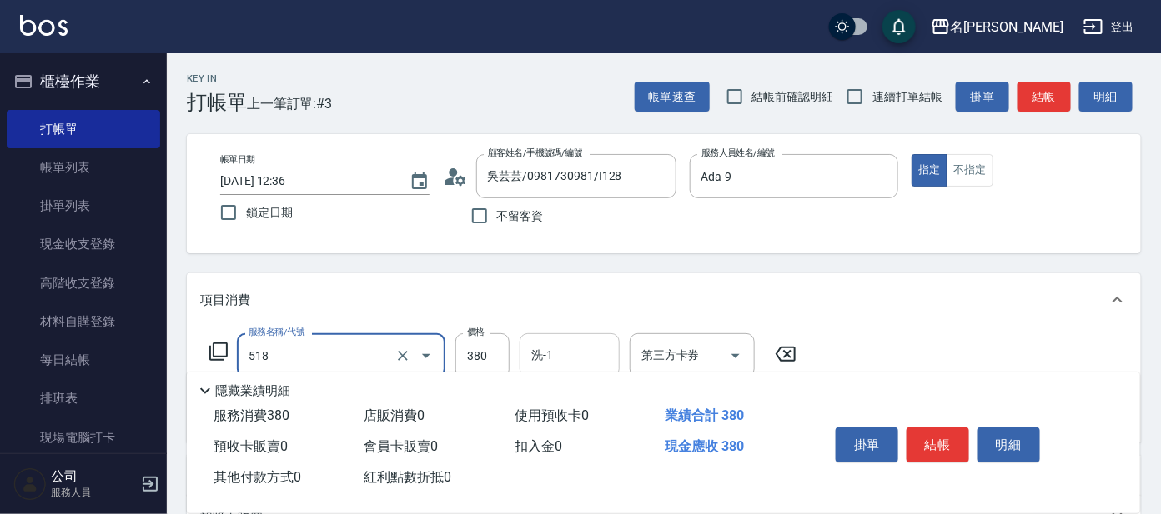
type input "舒壓+洗髮+養髮(518)"
click at [554, 353] on input "洗-1" at bounding box center [569, 355] width 85 height 29
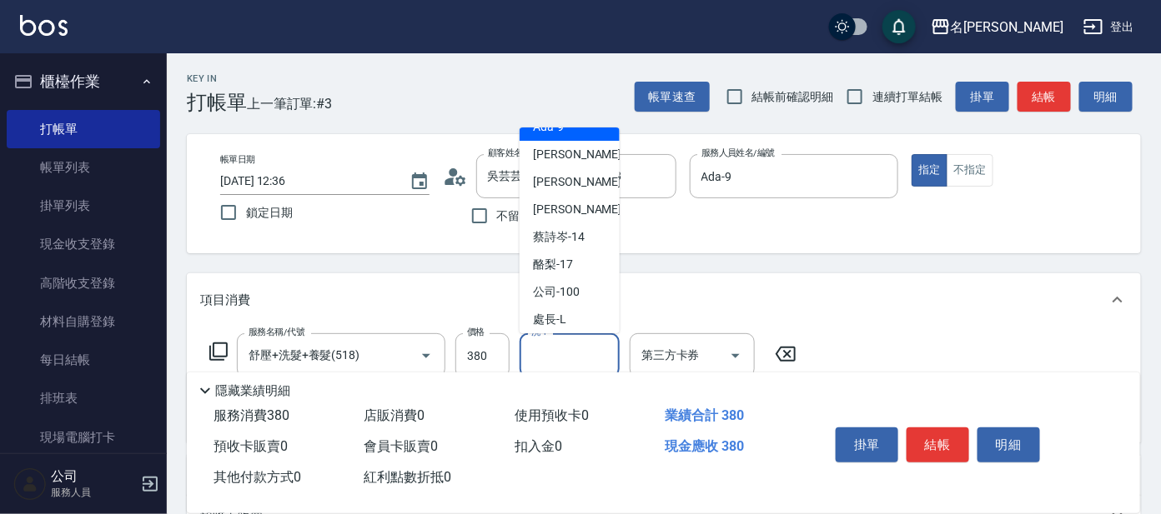
scroll to position [137, 0]
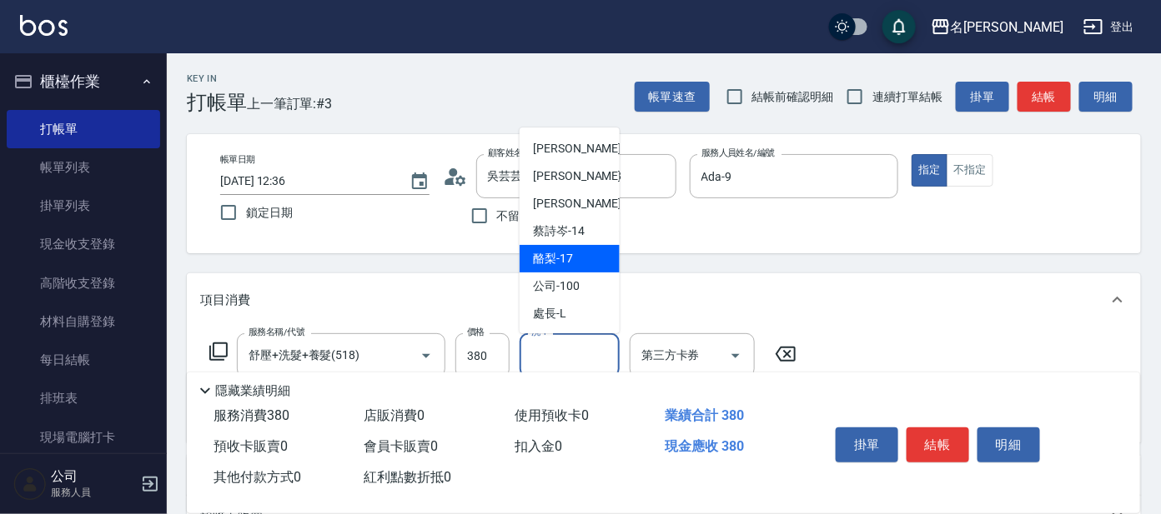
click at [556, 259] on span "酪梨 -17" at bounding box center [553, 259] width 40 height 18
type input "酪梨-17"
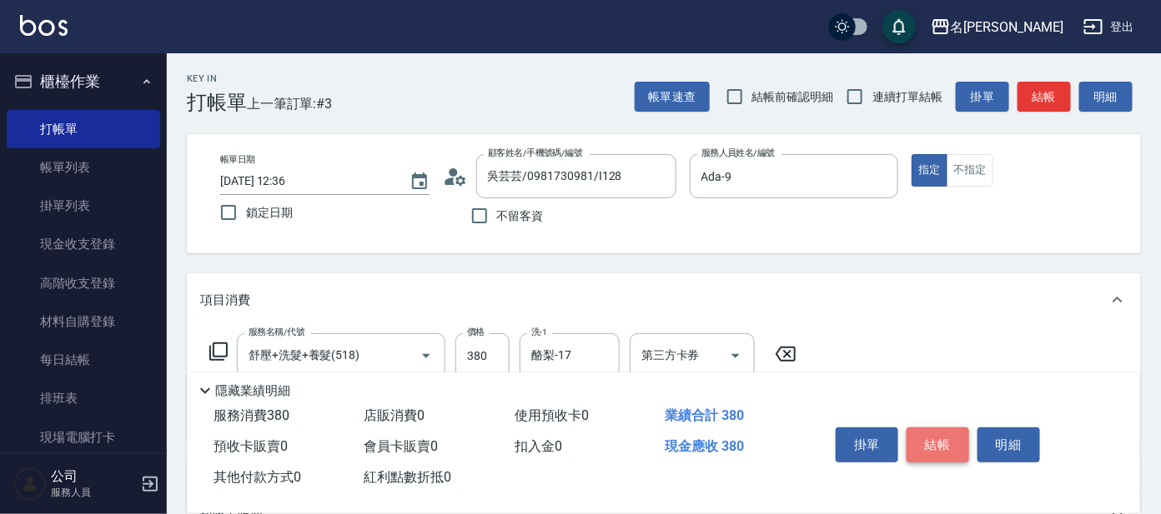
click at [948, 428] on button "結帳" at bounding box center [937, 445] width 63 height 35
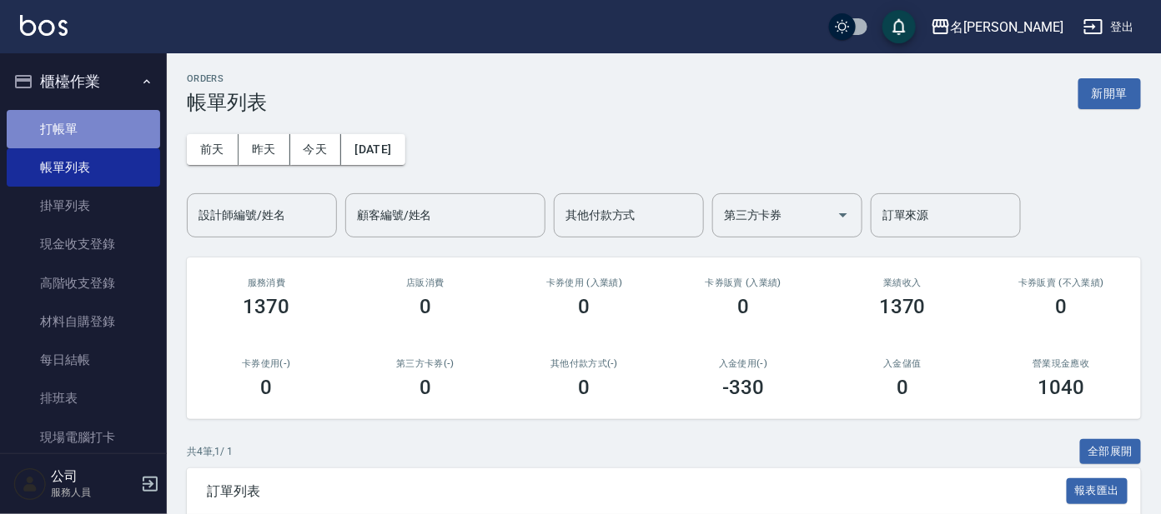
click at [112, 129] on link "打帳單" at bounding box center [83, 129] width 153 height 38
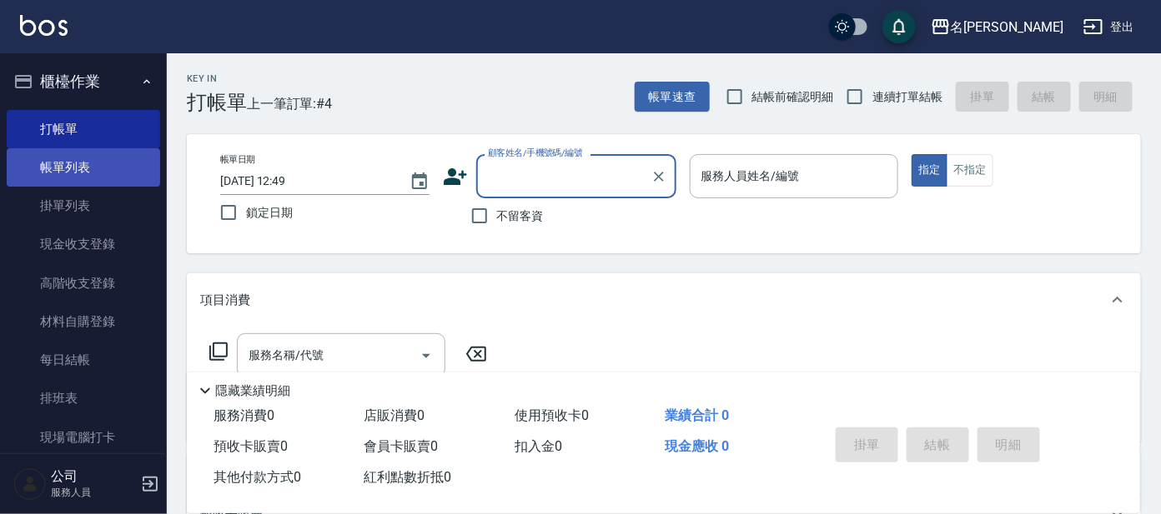
drag, startPoint x: 77, startPoint y: 160, endPoint x: 387, endPoint y: 232, distance: 318.3
click at [78, 158] on link "帳單列表" at bounding box center [83, 167] width 153 height 38
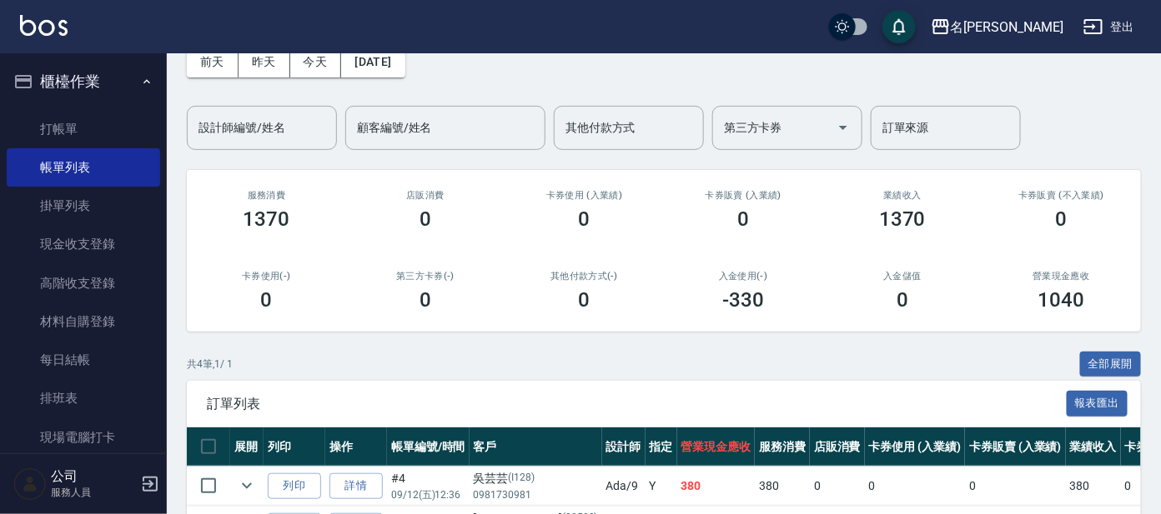
scroll to position [208, 0]
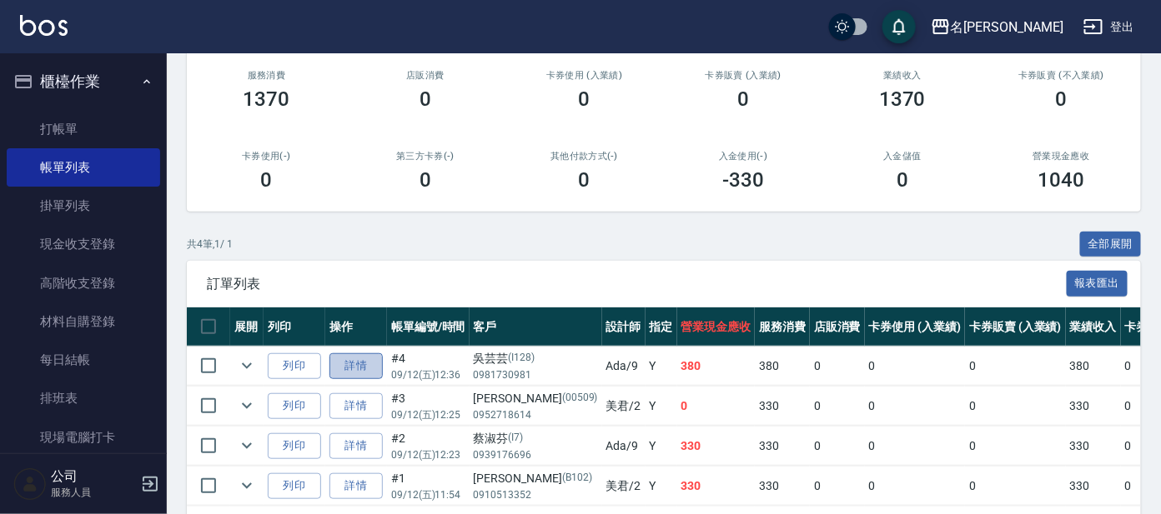
click at [341, 359] on link "詳情" at bounding box center [355, 367] width 53 height 26
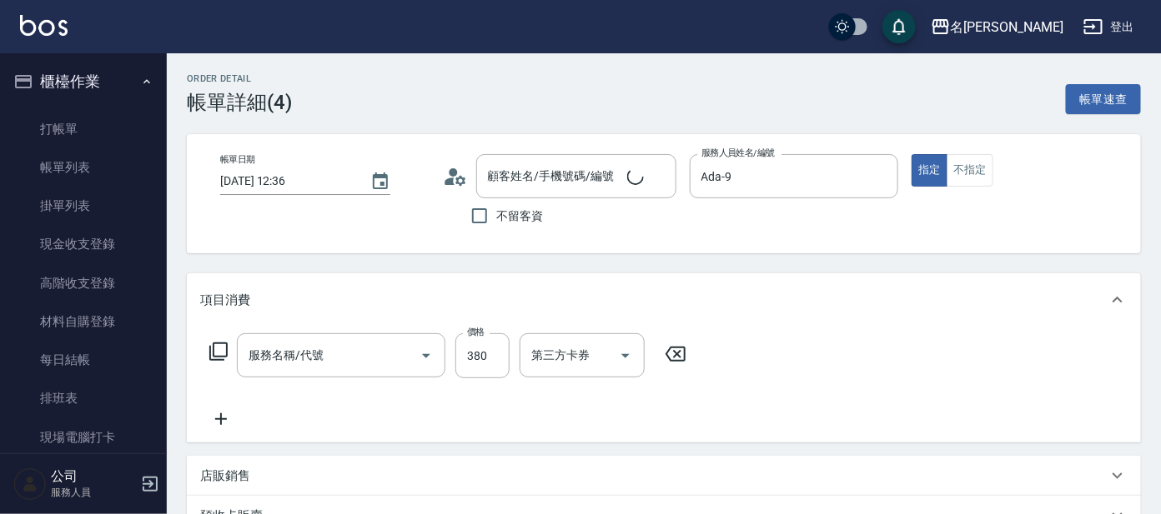
type input "[DATE] 12:36"
type input "Ada-9"
type input "舒壓+洗髮+養髮(518)"
type input "吳芸芸/0981730981/I128"
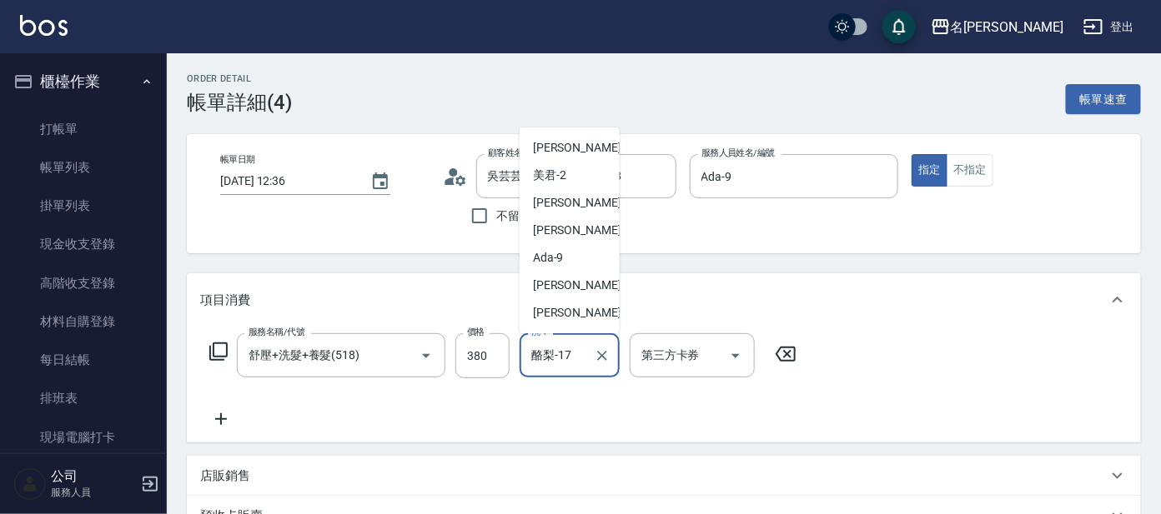
click at [578, 361] on input "酪梨-17" at bounding box center [557, 355] width 60 height 29
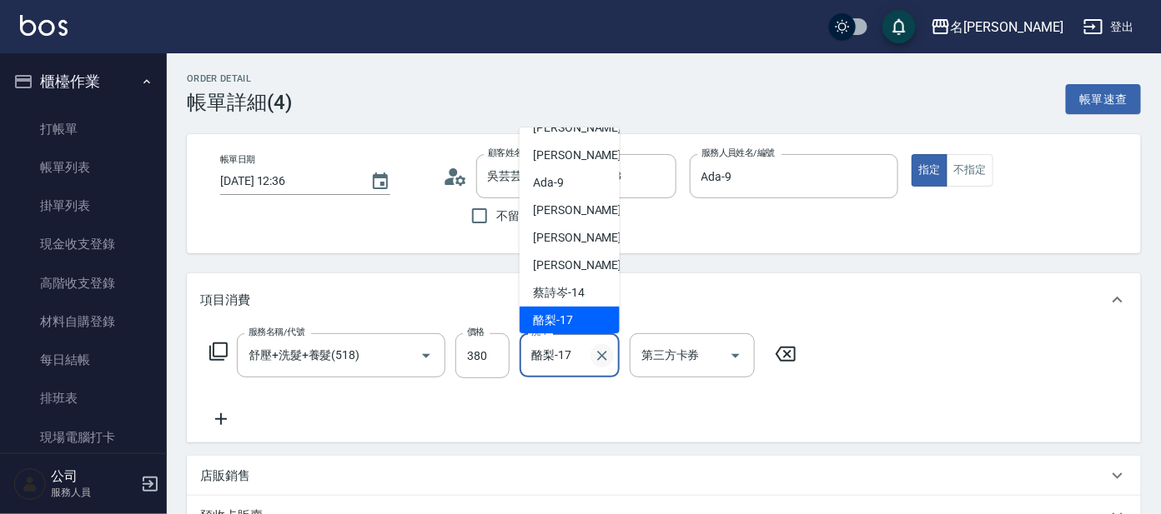
click at [598, 354] on icon "Clear" at bounding box center [602, 356] width 17 height 17
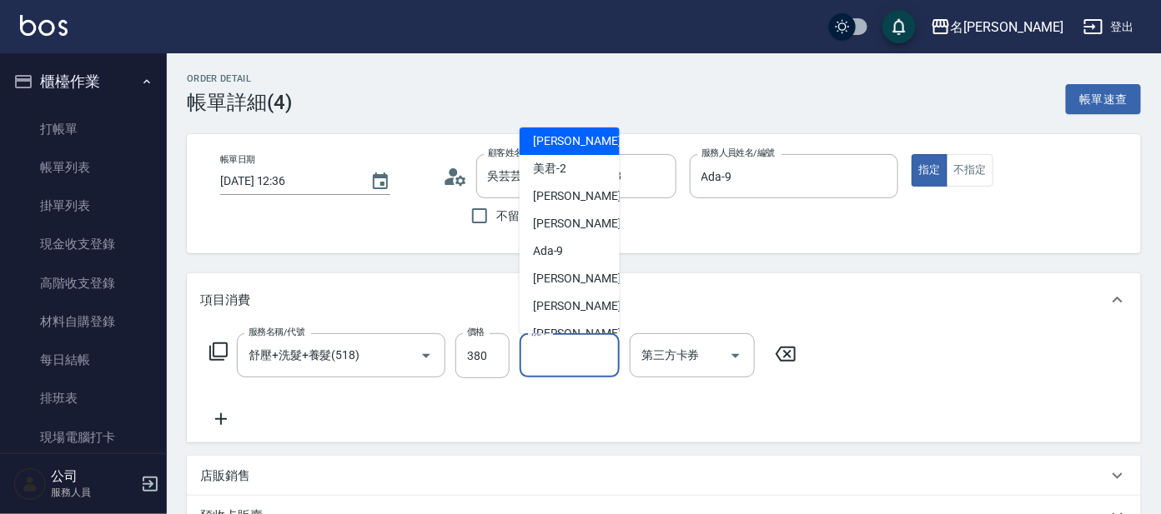
click at [713, 274] on div "項目消費" at bounding box center [664, 299] width 954 height 53
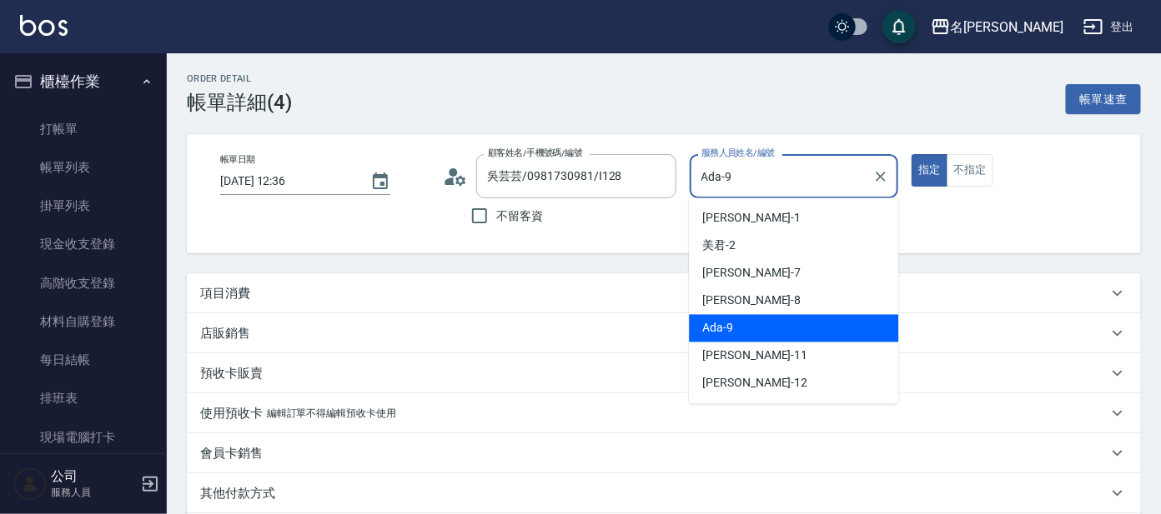
click at [760, 185] on input "Ada-9" at bounding box center [781, 176] width 169 height 29
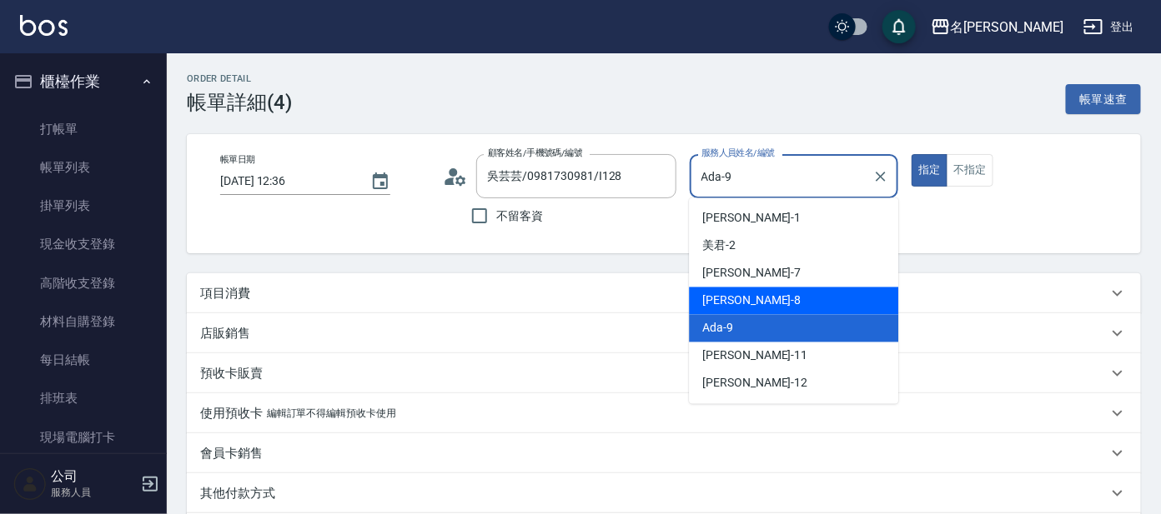
click at [754, 300] on div "[PERSON_NAME] -8" at bounding box center [793, 302] width 209 height 28
type input "[PERSON_NAME]-8"
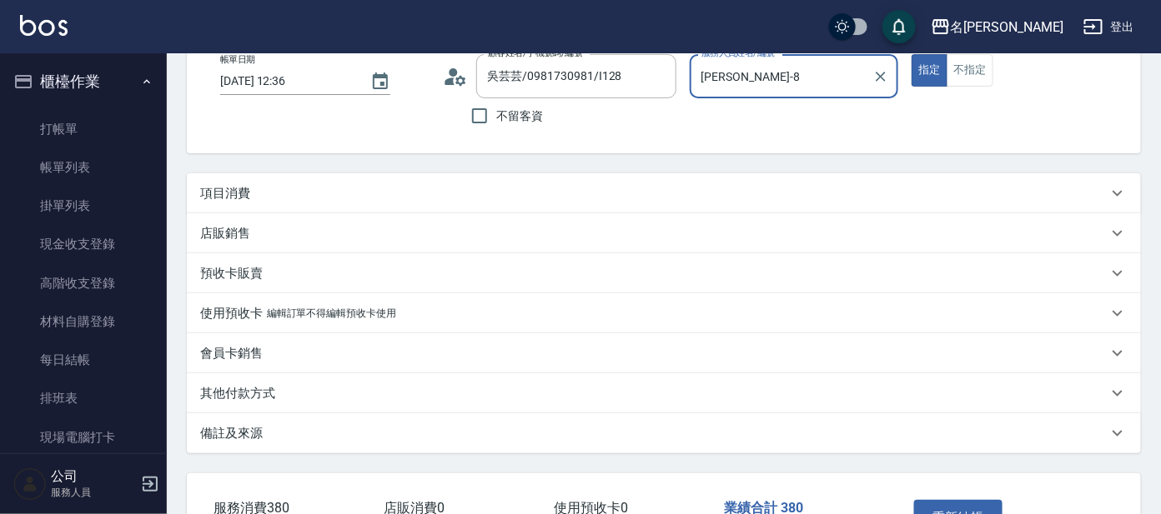
scroll to position [208, 0]
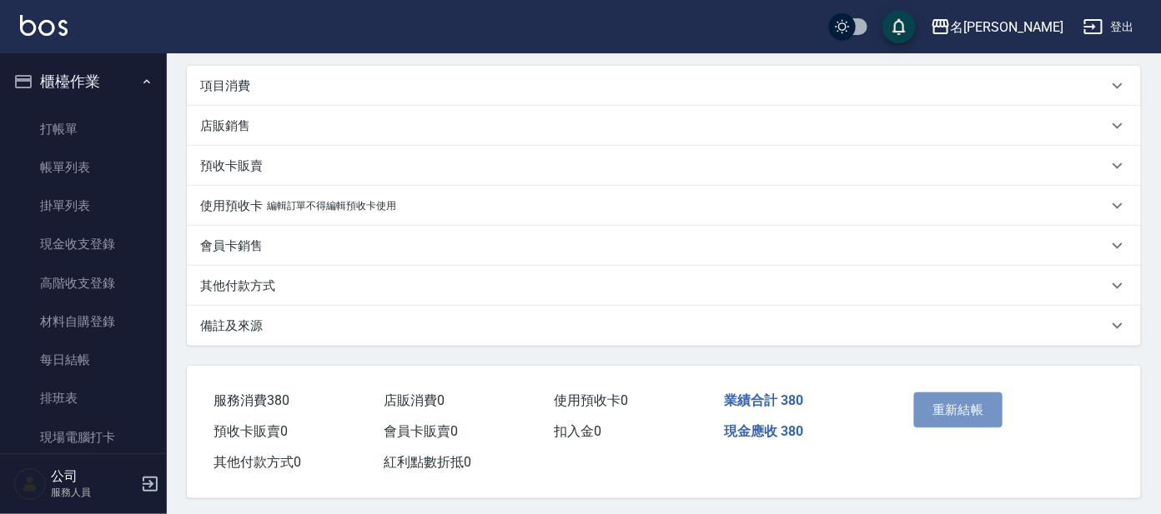
drag, startPoint x: 958, startPoint y: 401, endPoint x: 959, endPoint y: 434, distance: 32.5
click at [957, 398] on button "重新結帳" at bounding box center [958, 410] width 88 height 35
